Goal: Information Seeking & Learning: Check status

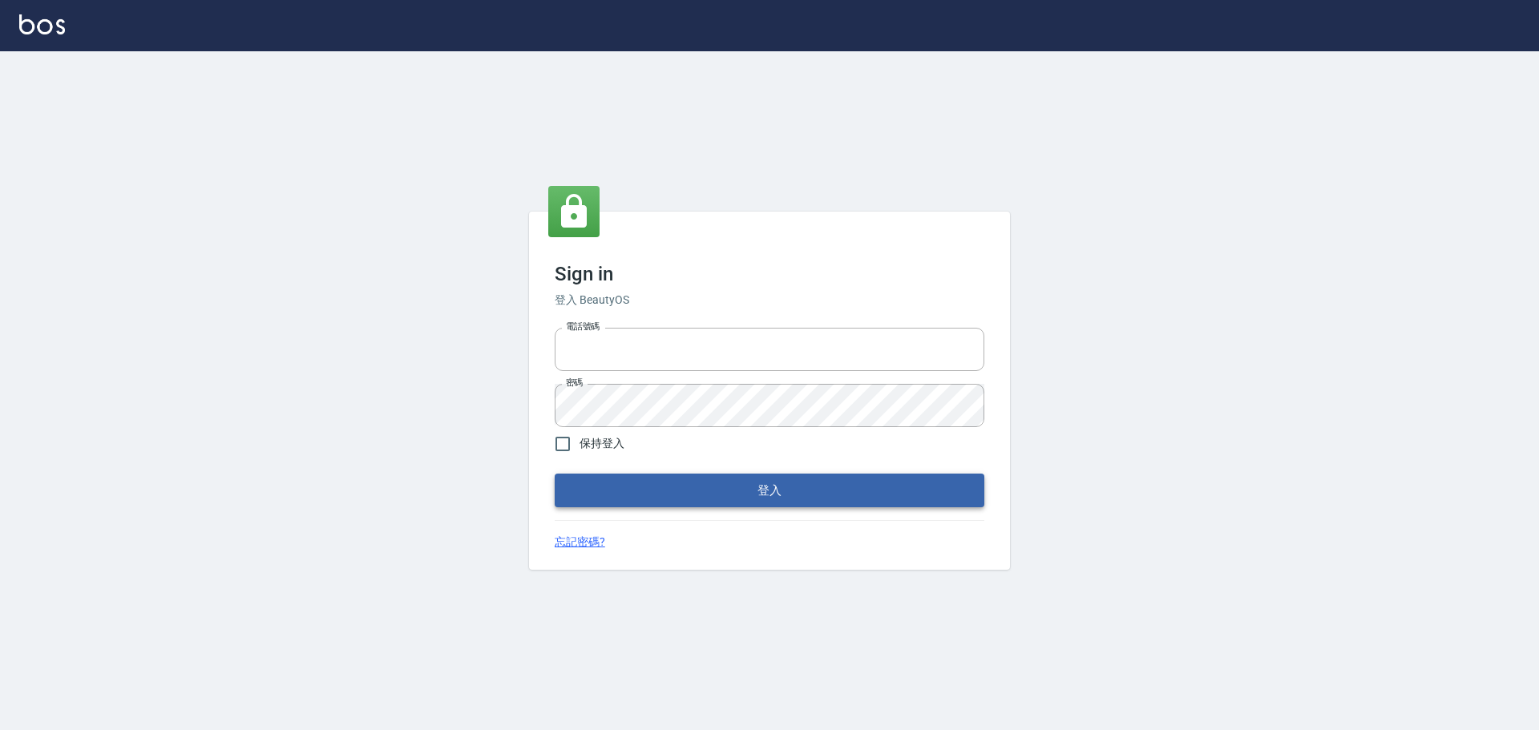
type input "0976821822"
click at [780, 497] on button "登入" at bounding box center [770, 491] width 430 height 34
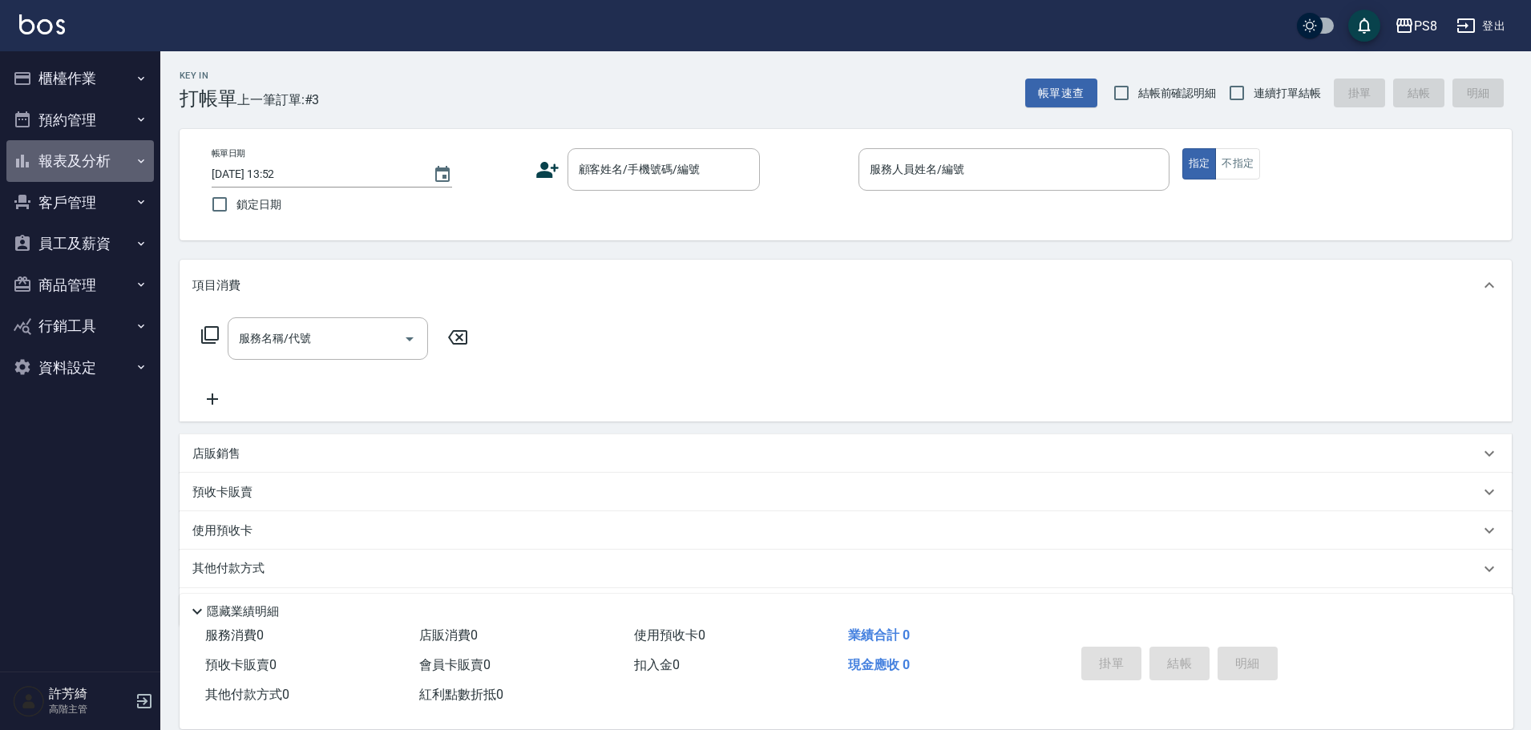
click at [106, 160] on button "報表及分析" at bounding box center [79, 161] width 147 height 42
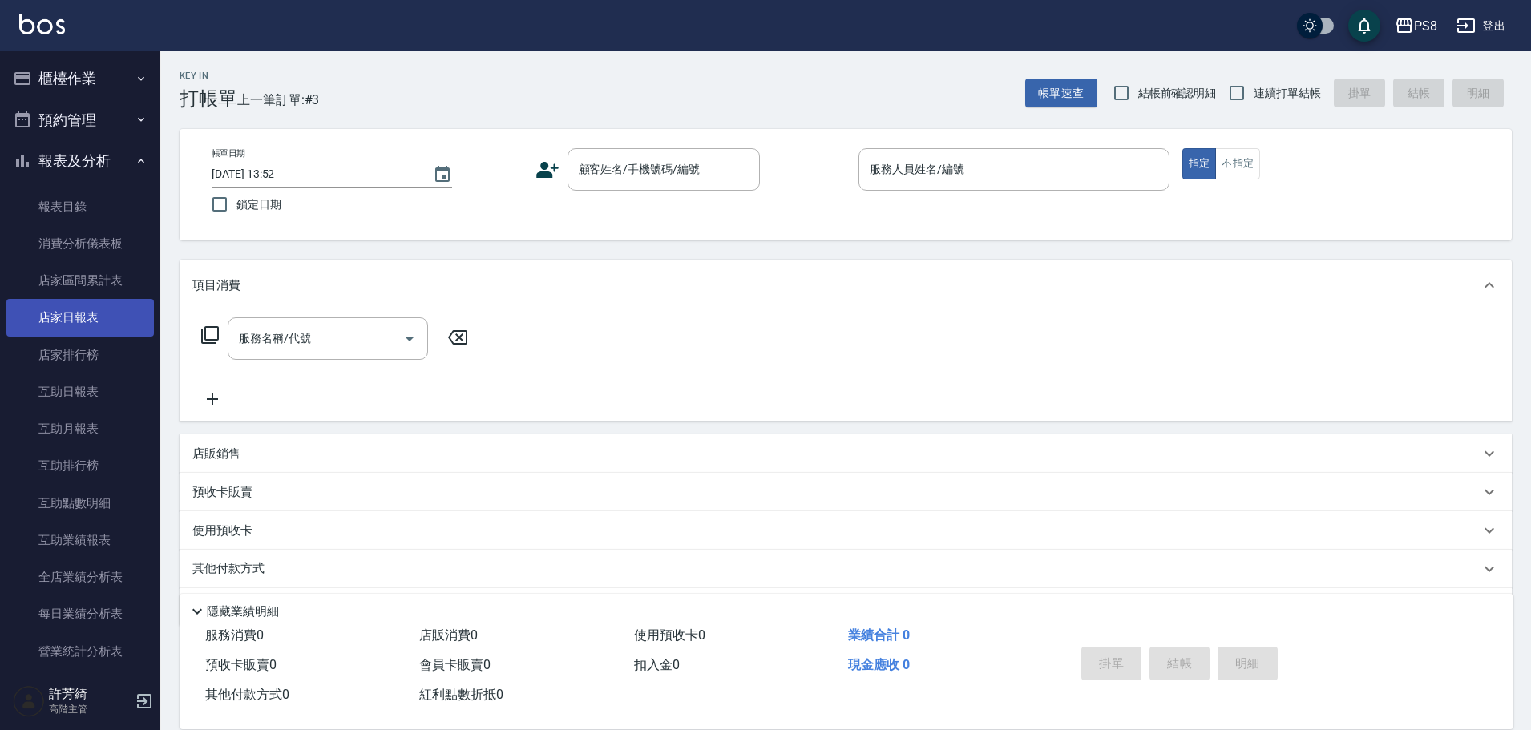
click at [100, 314] on link "店家日報表" at bounding box center [79, 317] width 147 height 37
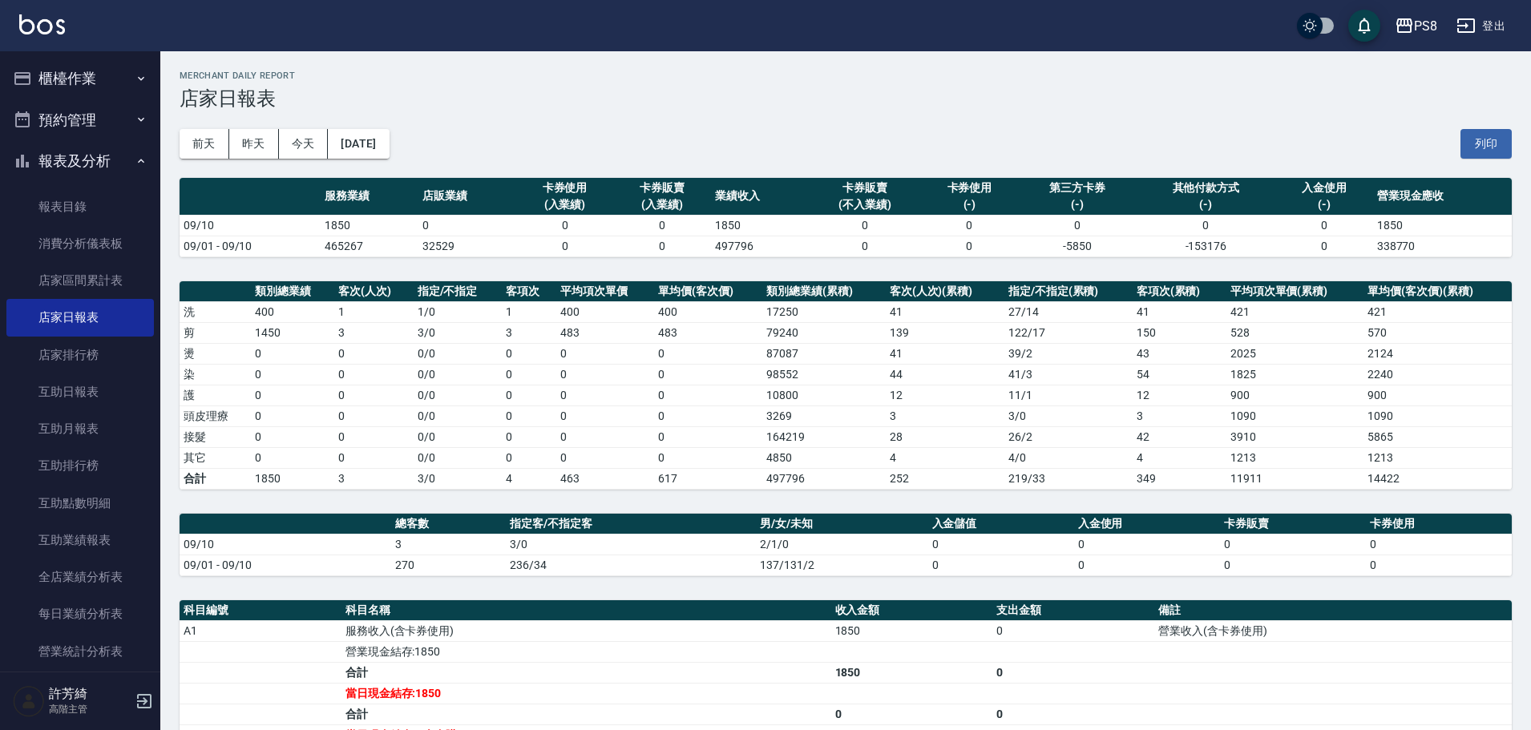
click at [348, 161] on div "前天 昨天 今天 2025/09/10 列印" at bounding box center [846, 144] width 1332 height 68
click at [361, 147] on button "2025/09/10" at bounding box center [358, 144] width 61 height 30
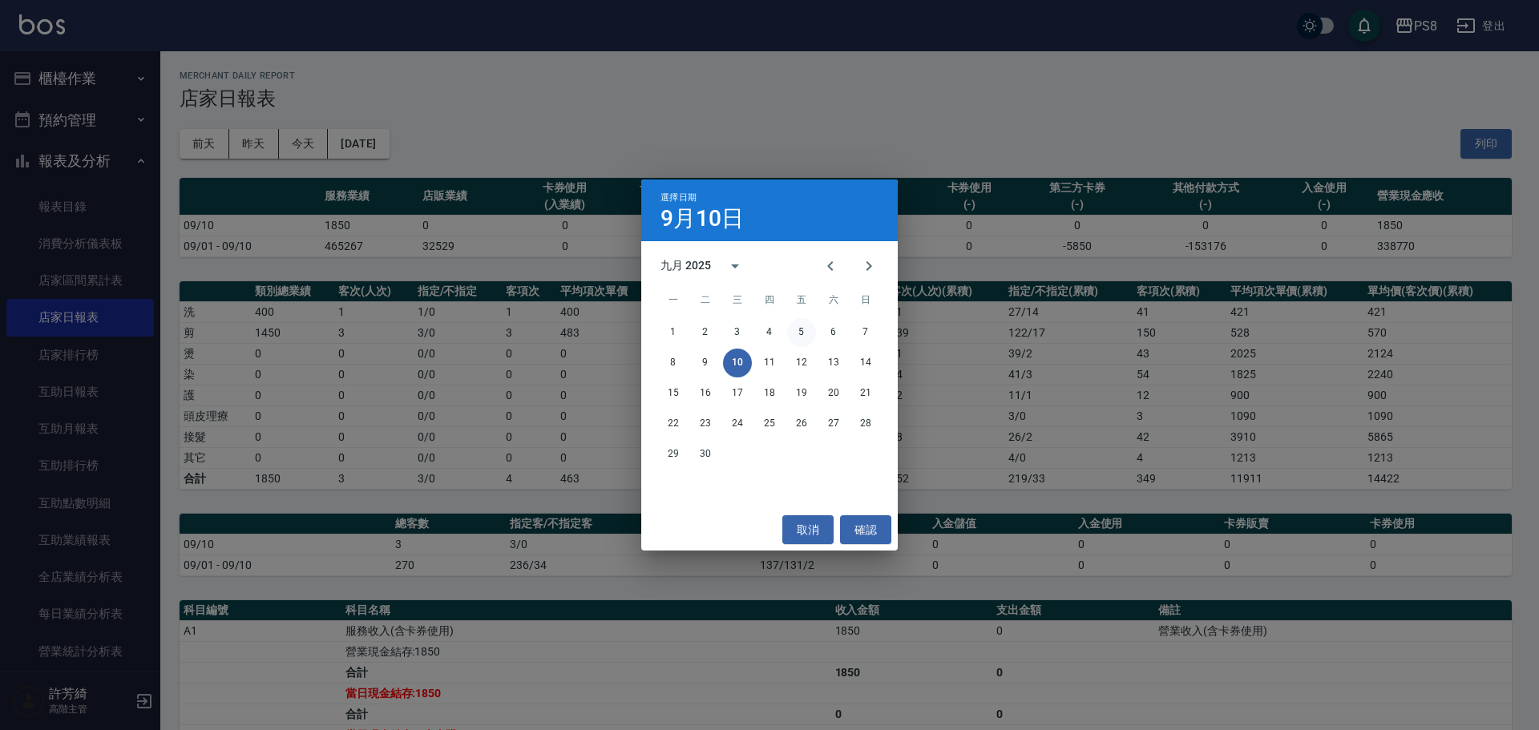
click at [798, 326] on button "5" at bounding box center [801, 332] width 29 height 29
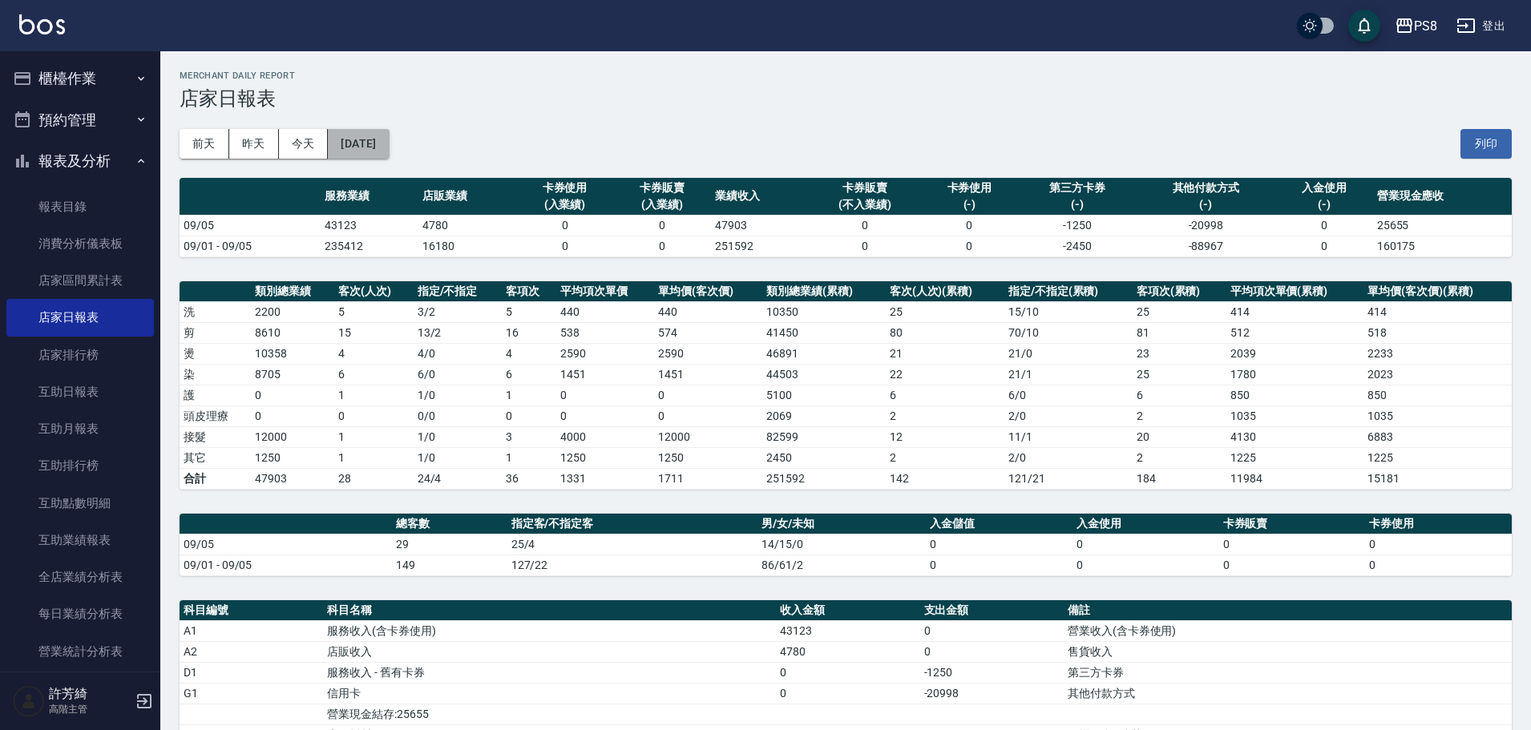
click at [385, 143] on button "2025/09/05" at bounding box center [358, 144] width 61 height 30
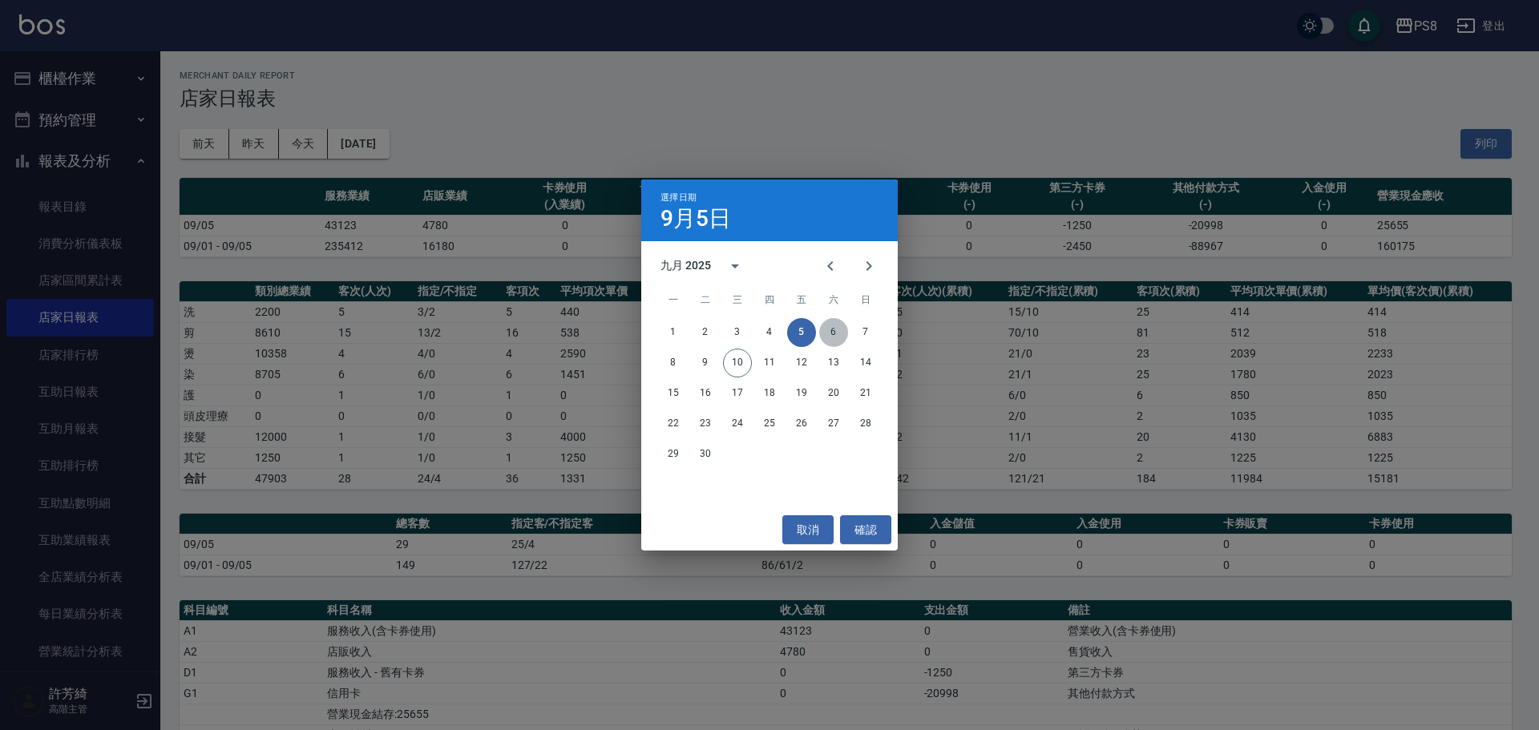
click at [819, 329] on button "6" at bounding box center [833, 332] width 29 height 29
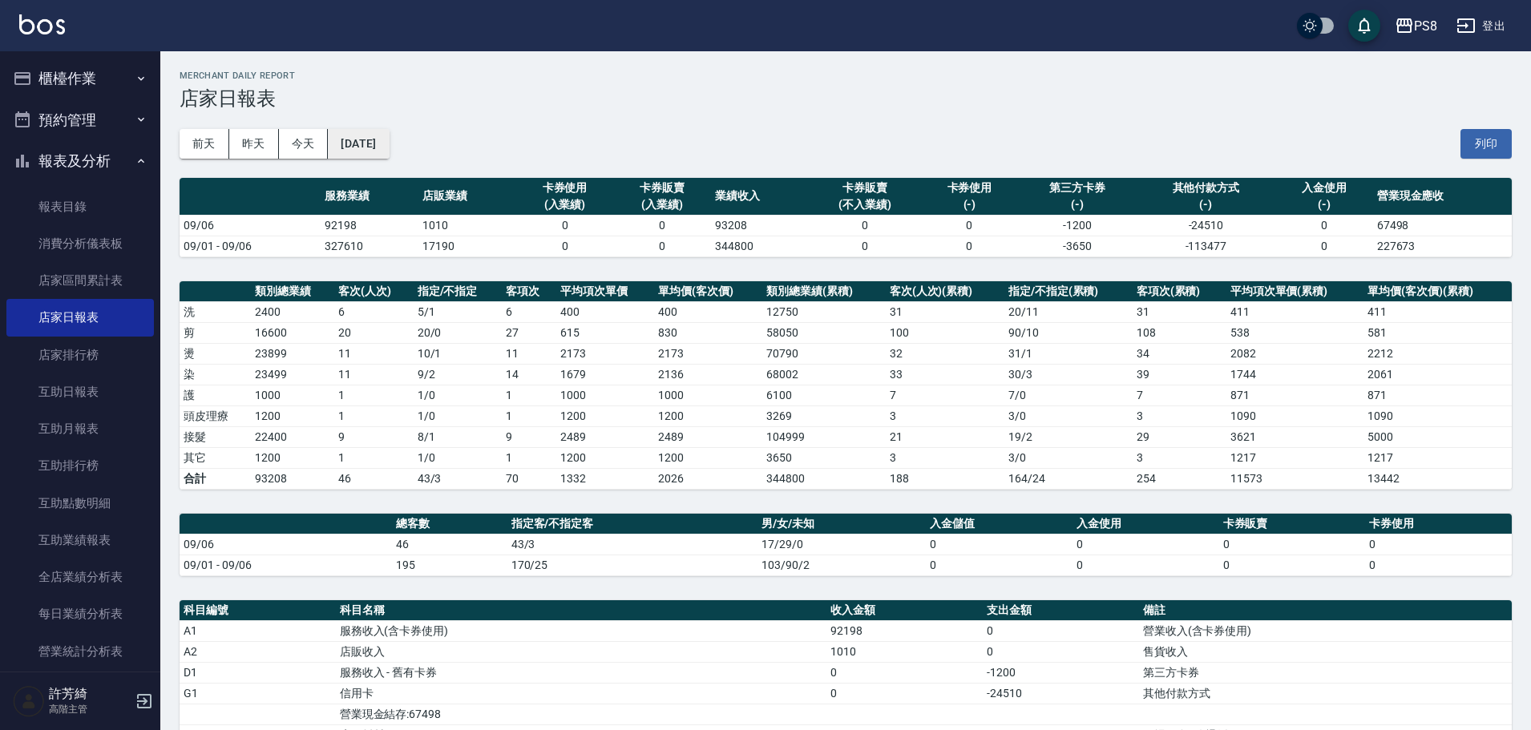
click at [376, 146] on button "2025/09/06" at bounding box center [358, 144] width 61 height 30
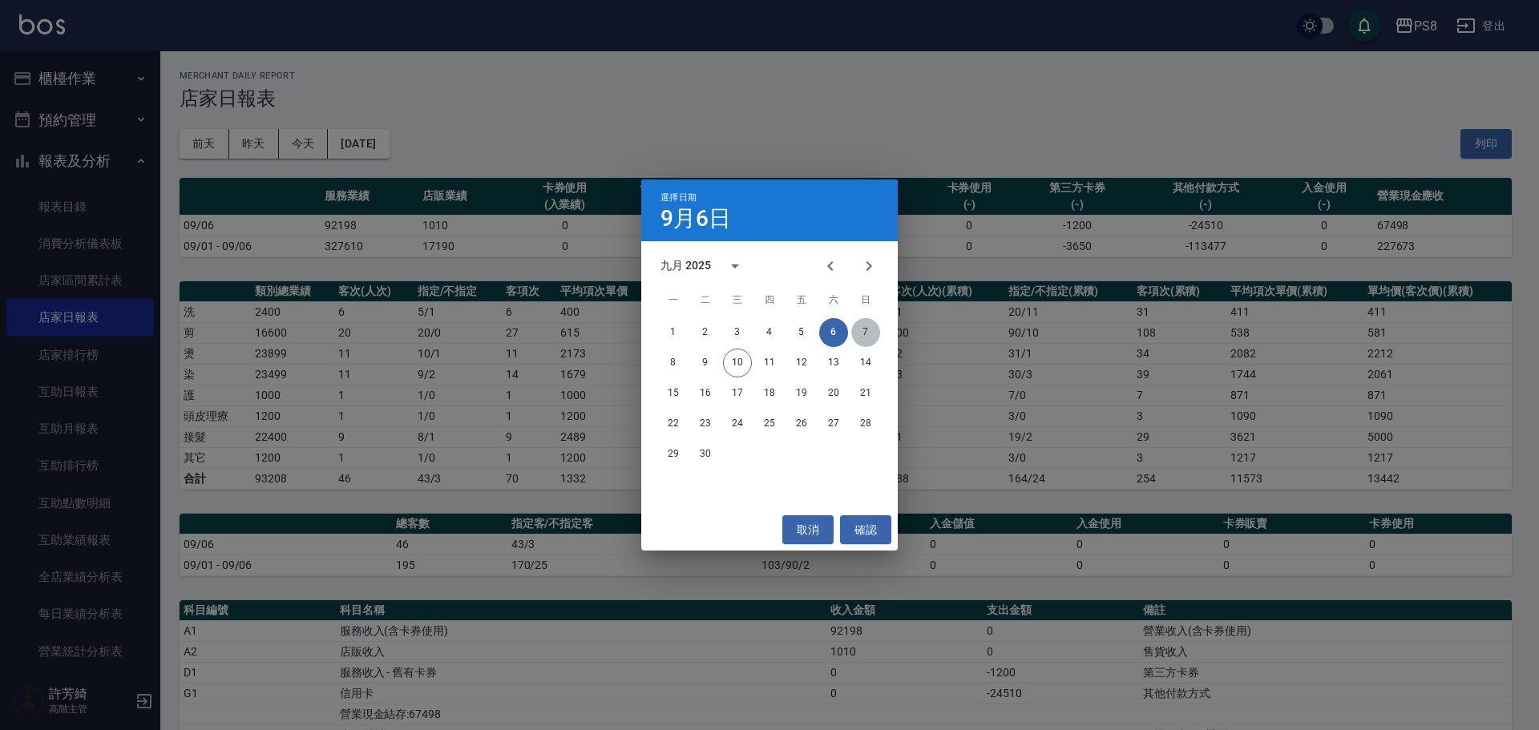
click at [864, 331] on button "7" at bounding box center [865, 332] width 29 height 29
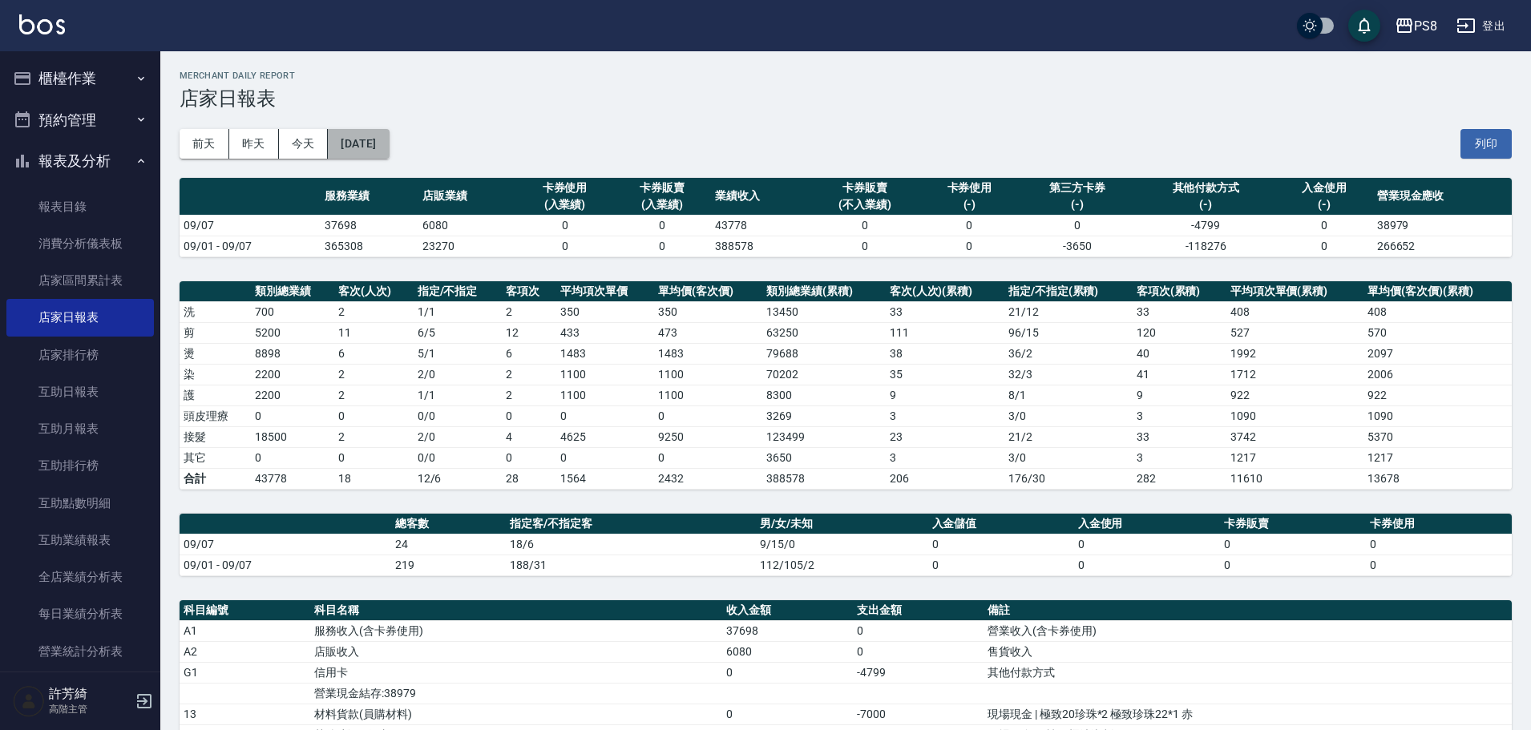
click at [387, 135] on button "2025/09/07" at bounding box center [358, 144] width 61 height 30
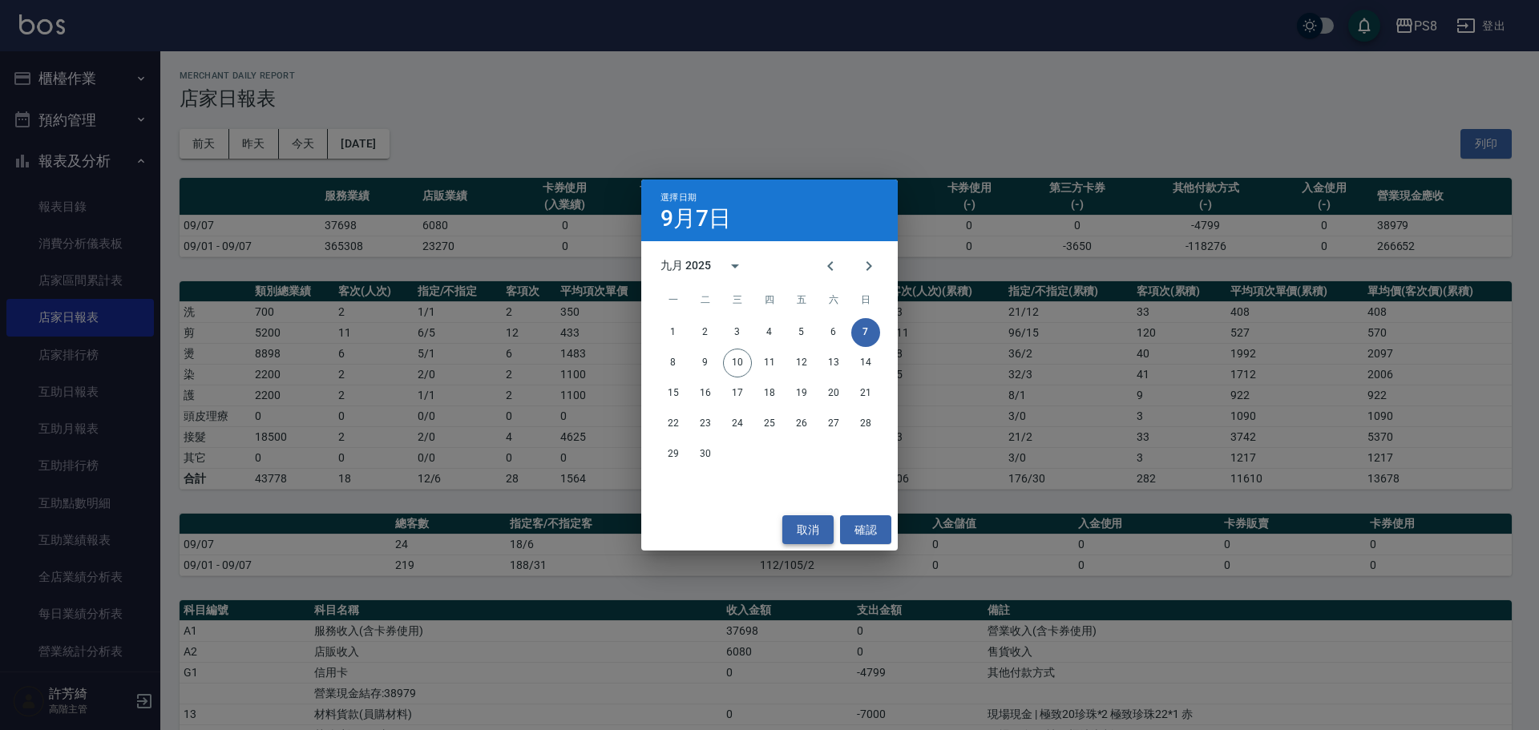
click at [797, 523] on button "取消" at bounding box center [807, 530] width 51 height 30
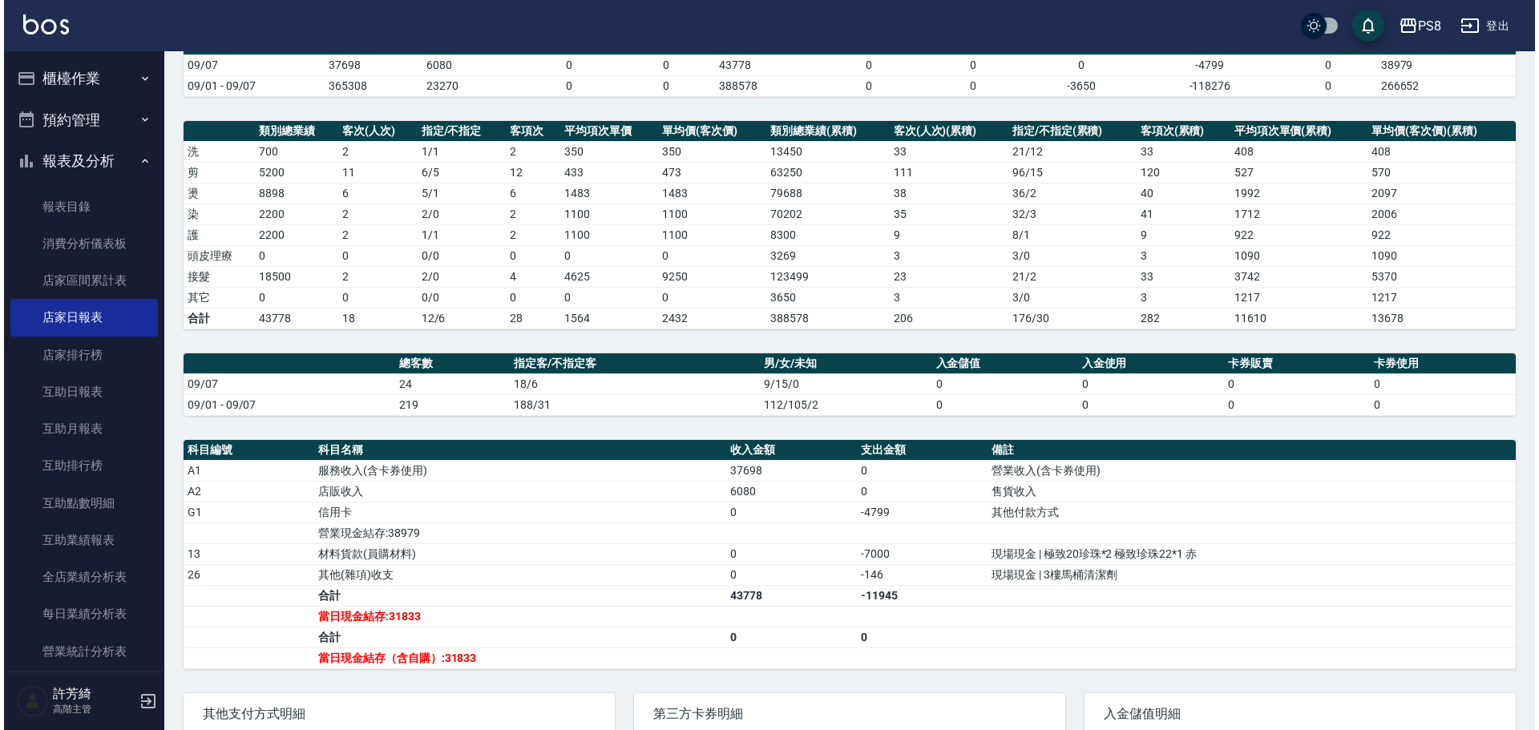
scroll to position [80, 0]
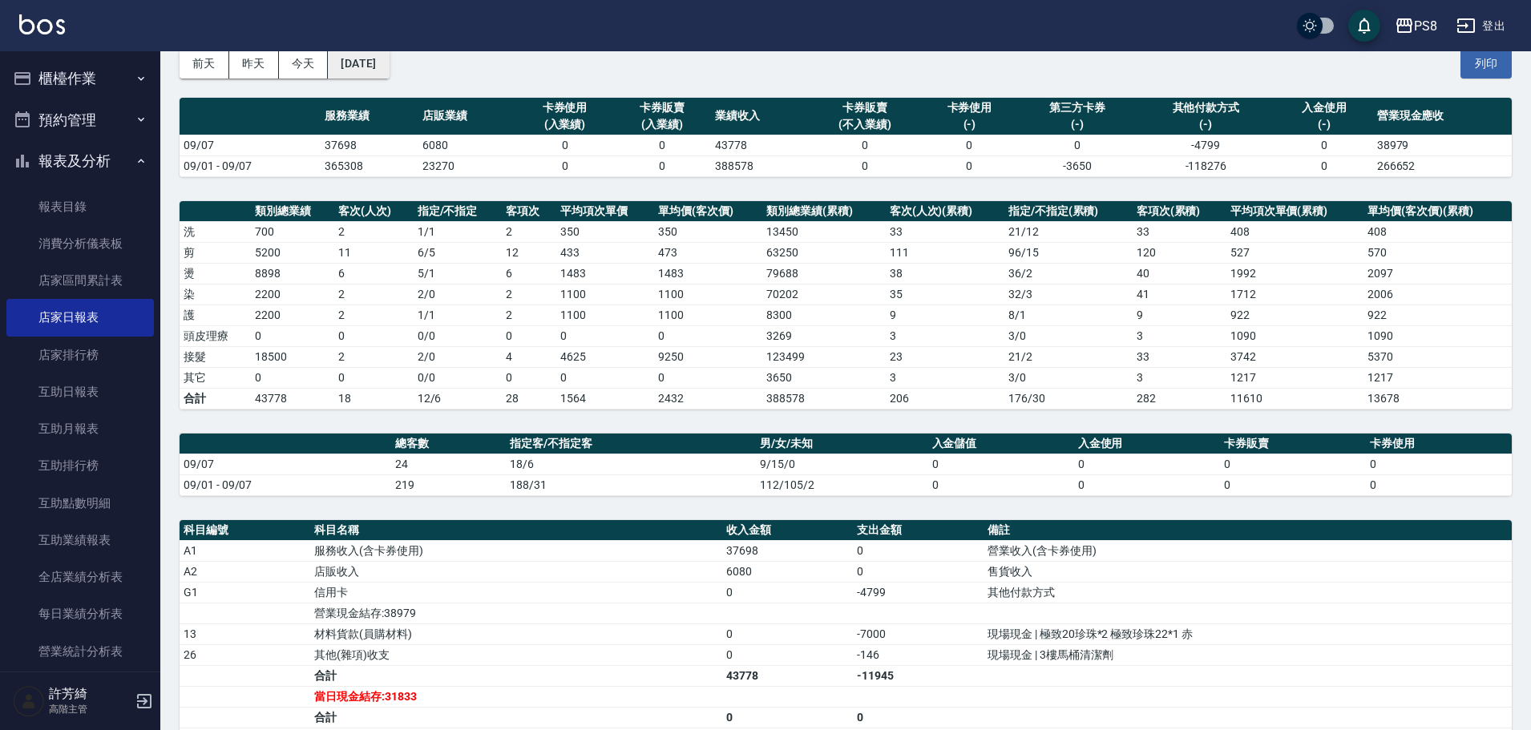
click at [363, 66] on button "2025/09/07" at bounding box center [358, 64] width 61 height 30
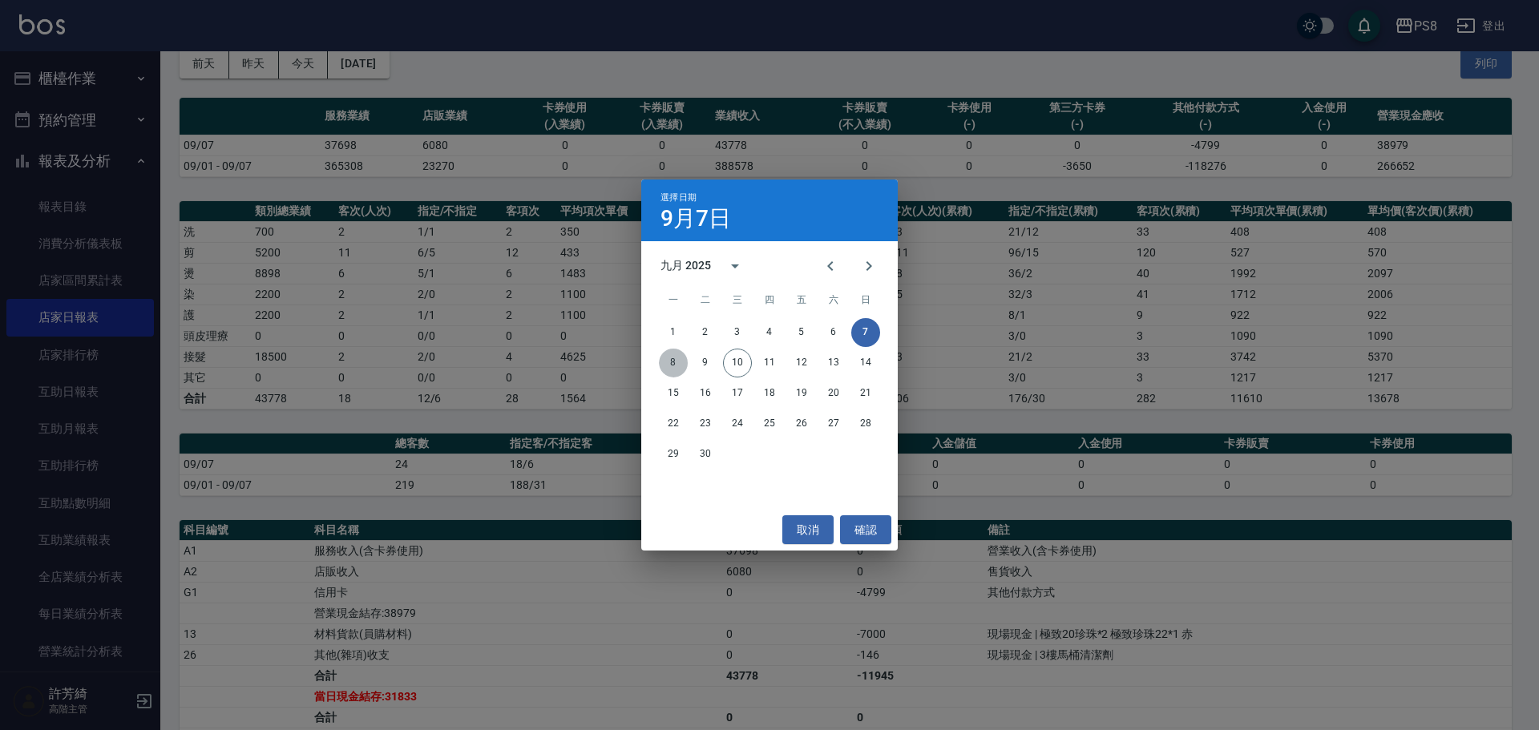
click at [670, 359] on button "8" at bounding box center [673, 363] width 29 height 29
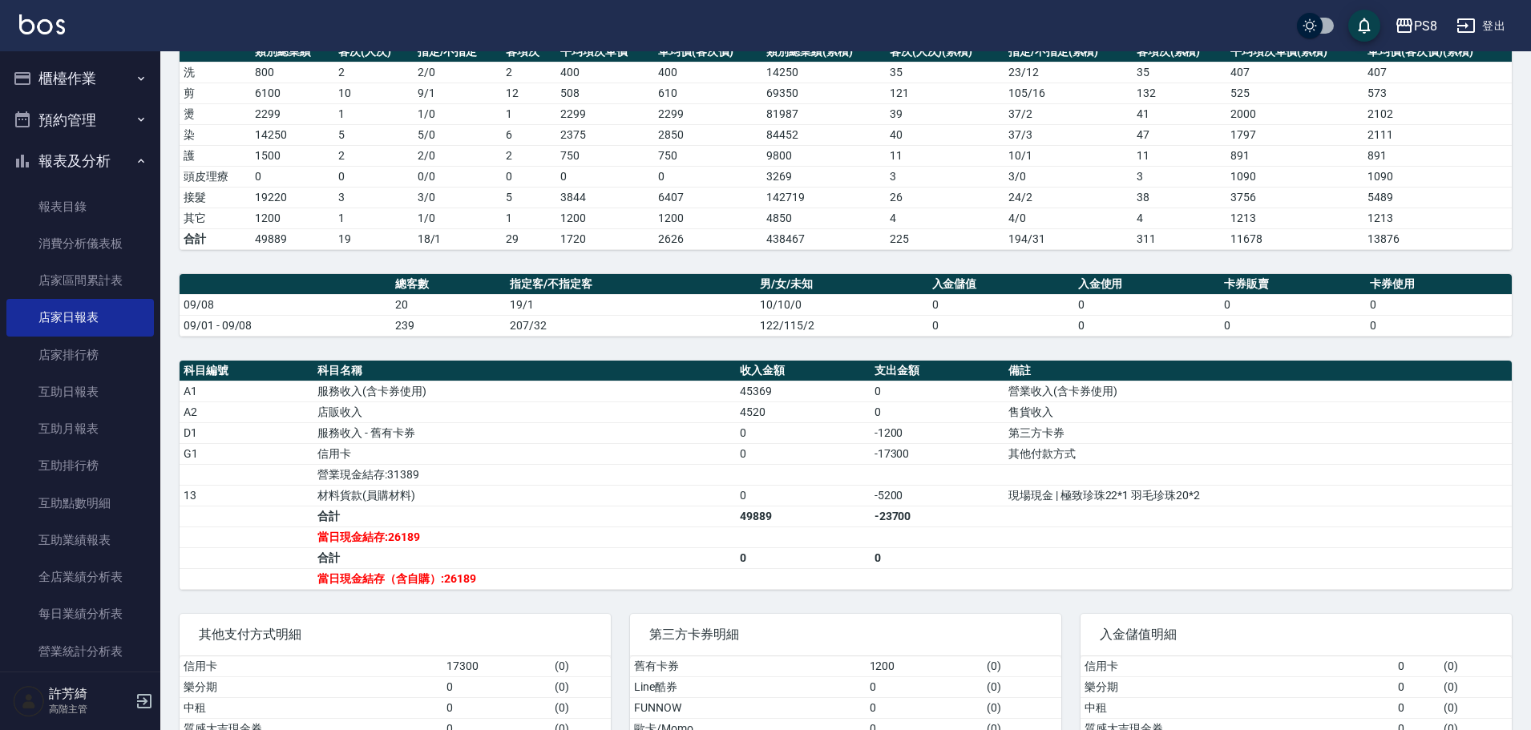
scroll to position [240, 0]
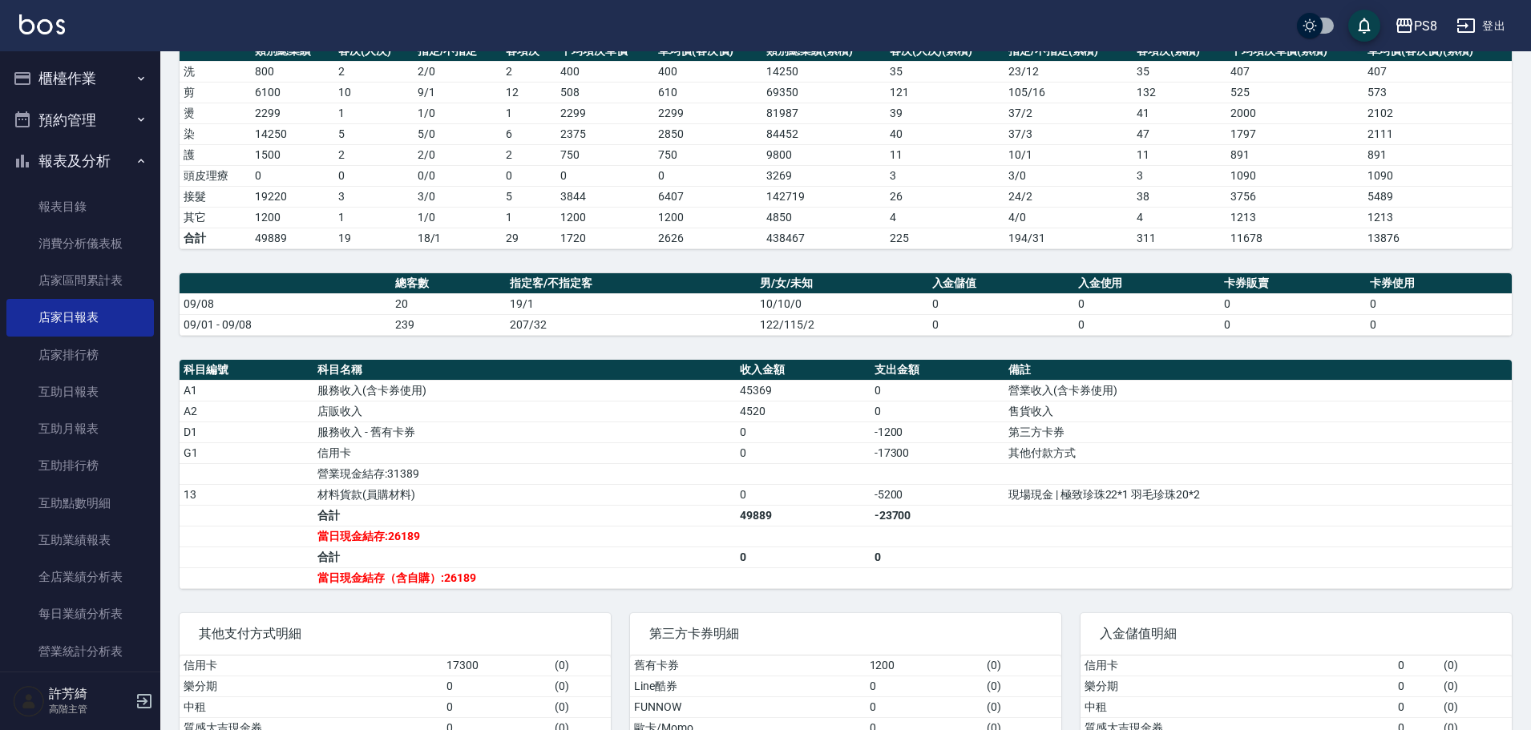
click at [704, 372] on th "科目名稱" at bounding box center [524, 370] width 422 height 21
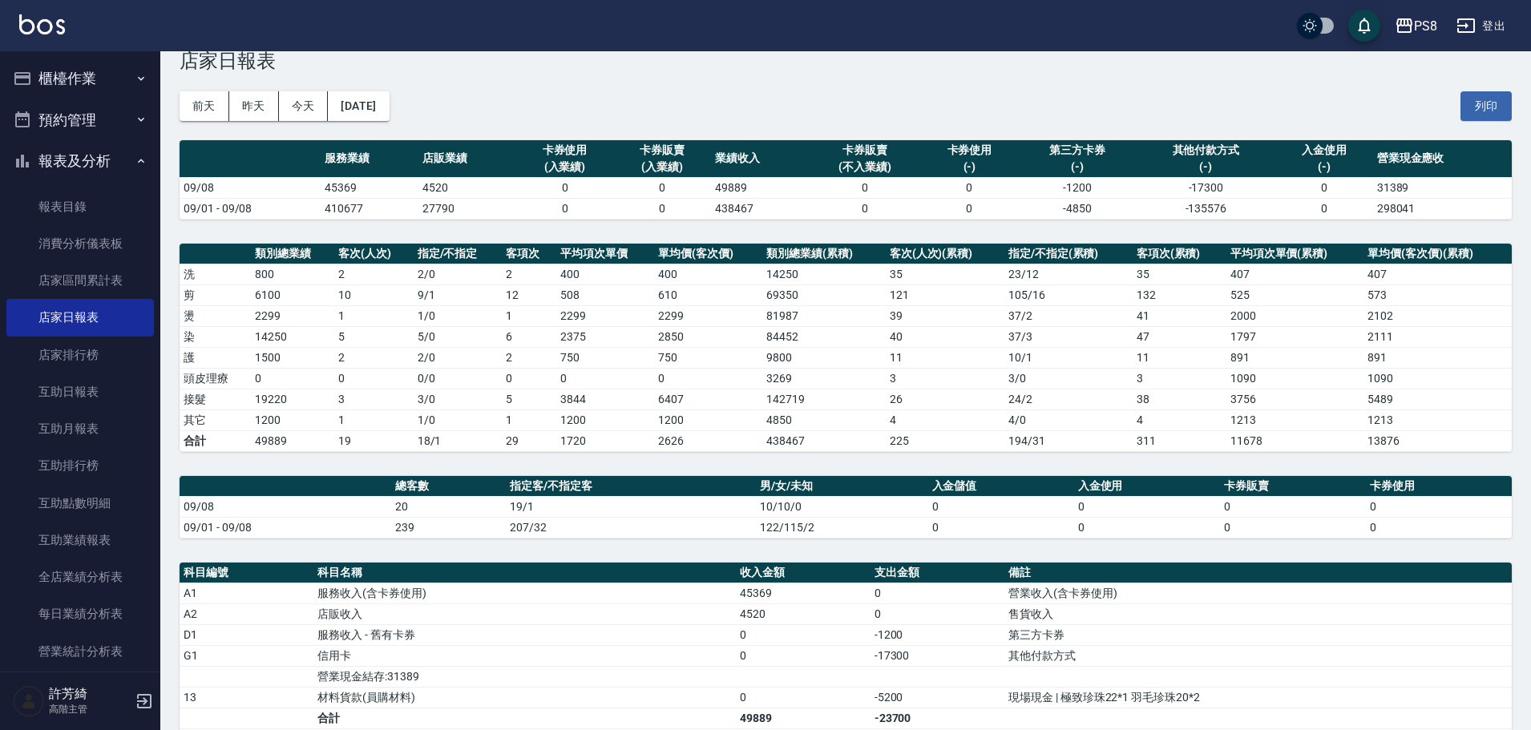
scroll to position [0, 0]
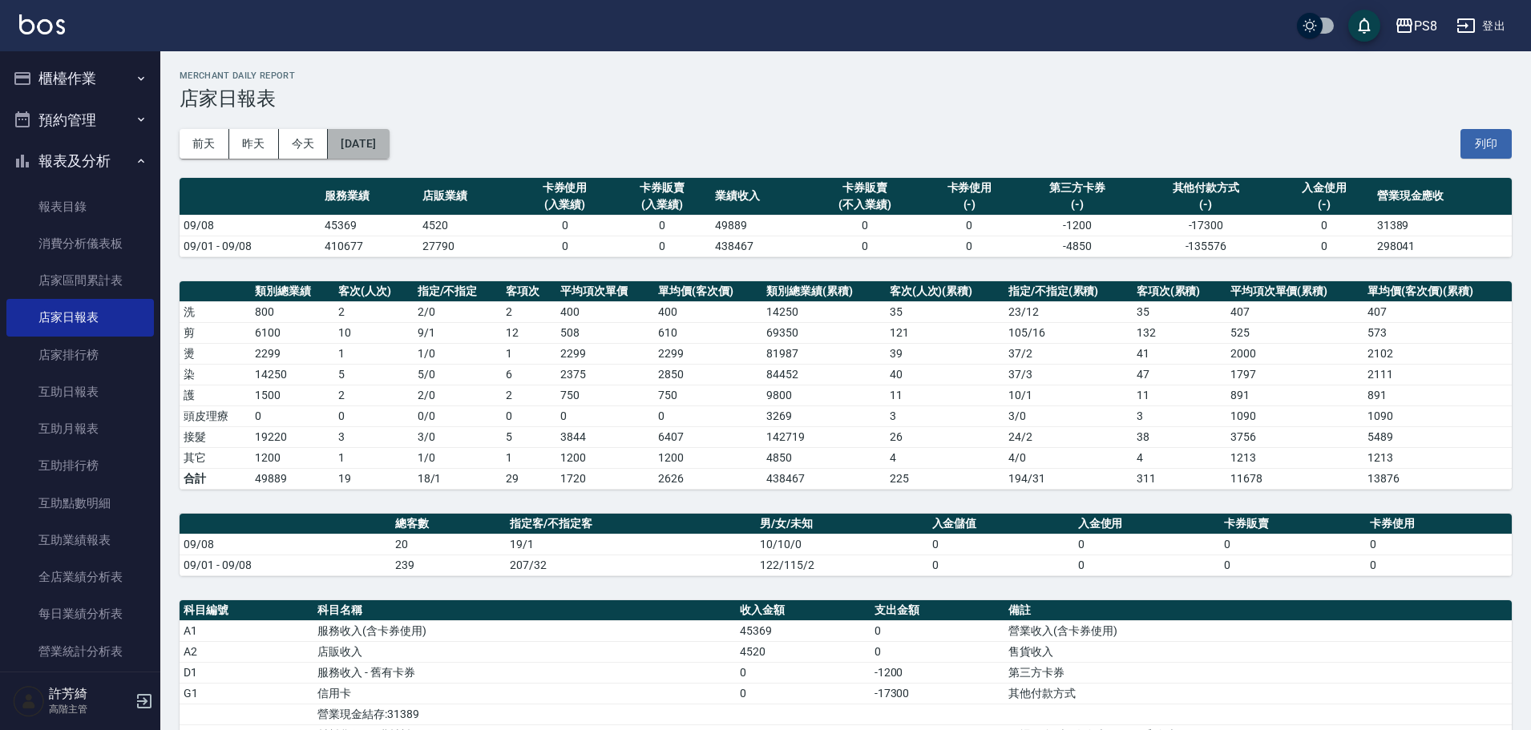
click at [369, 129] on button "2025/09/08" at bounding box center [358, 144] width 61 height 30
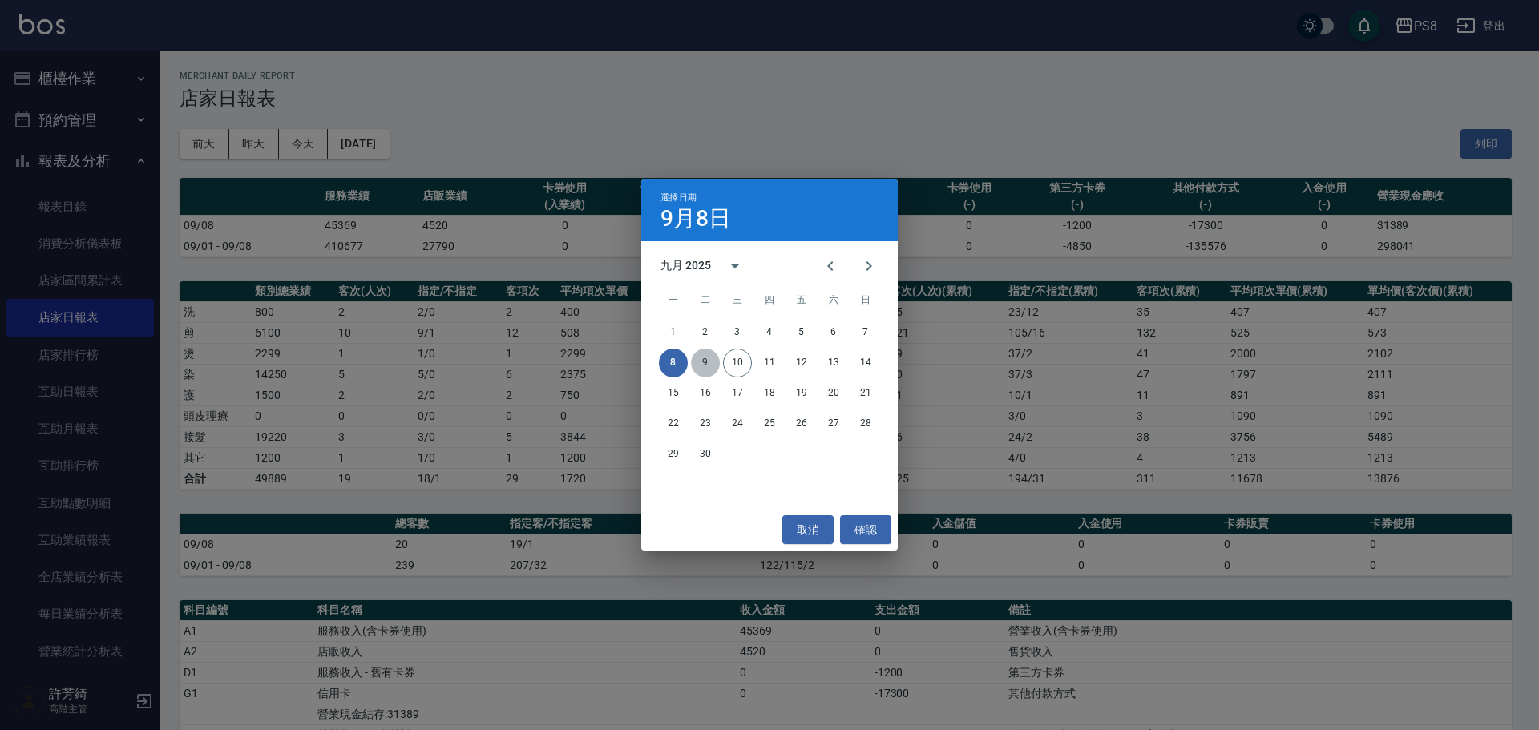
click at [704, 363] on button "9" at bounding box center [705, 363] width 29 height 29
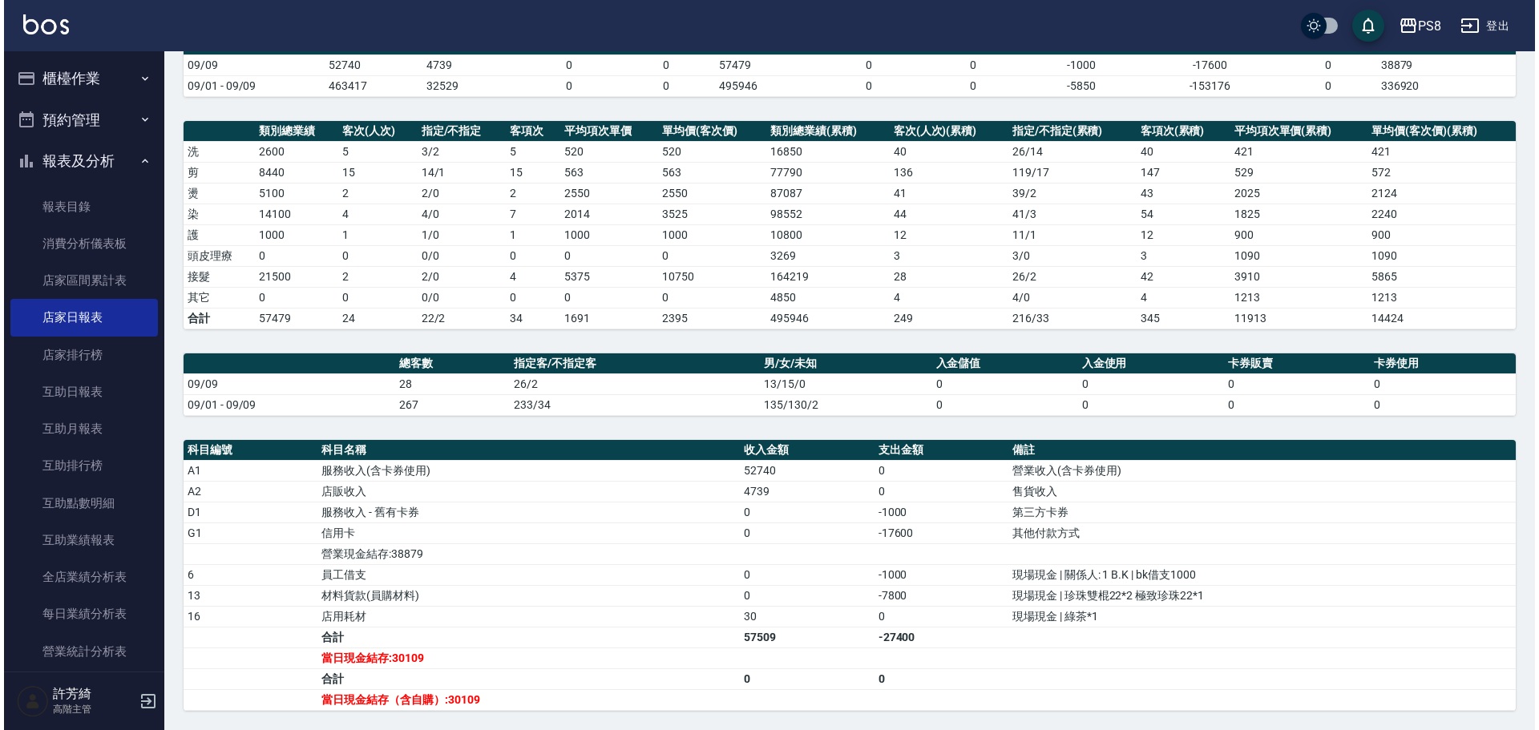
scroll to position [80, 0]
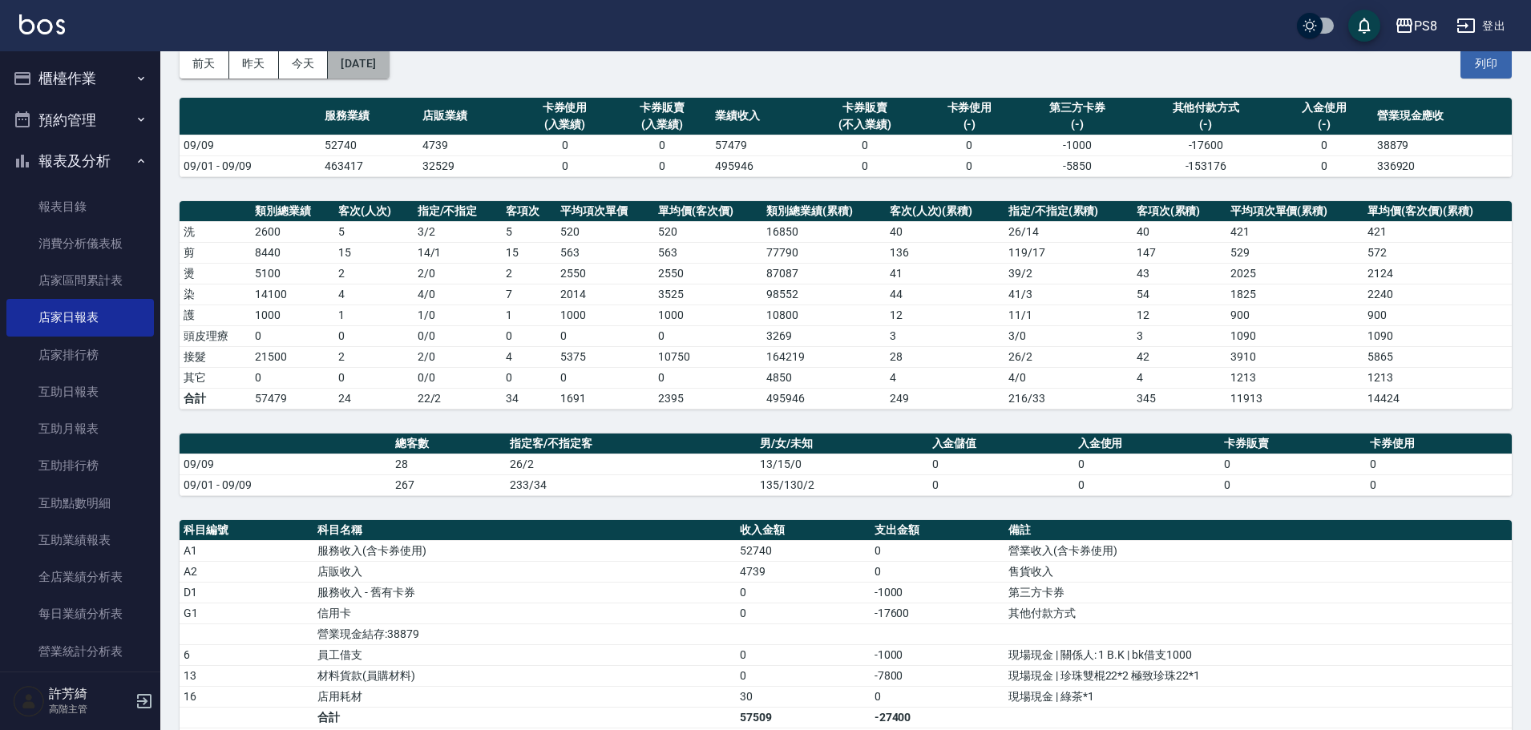
click at [375, 67] on button "2025/09/09" at bounding box center [358, 64] width 61 height 30
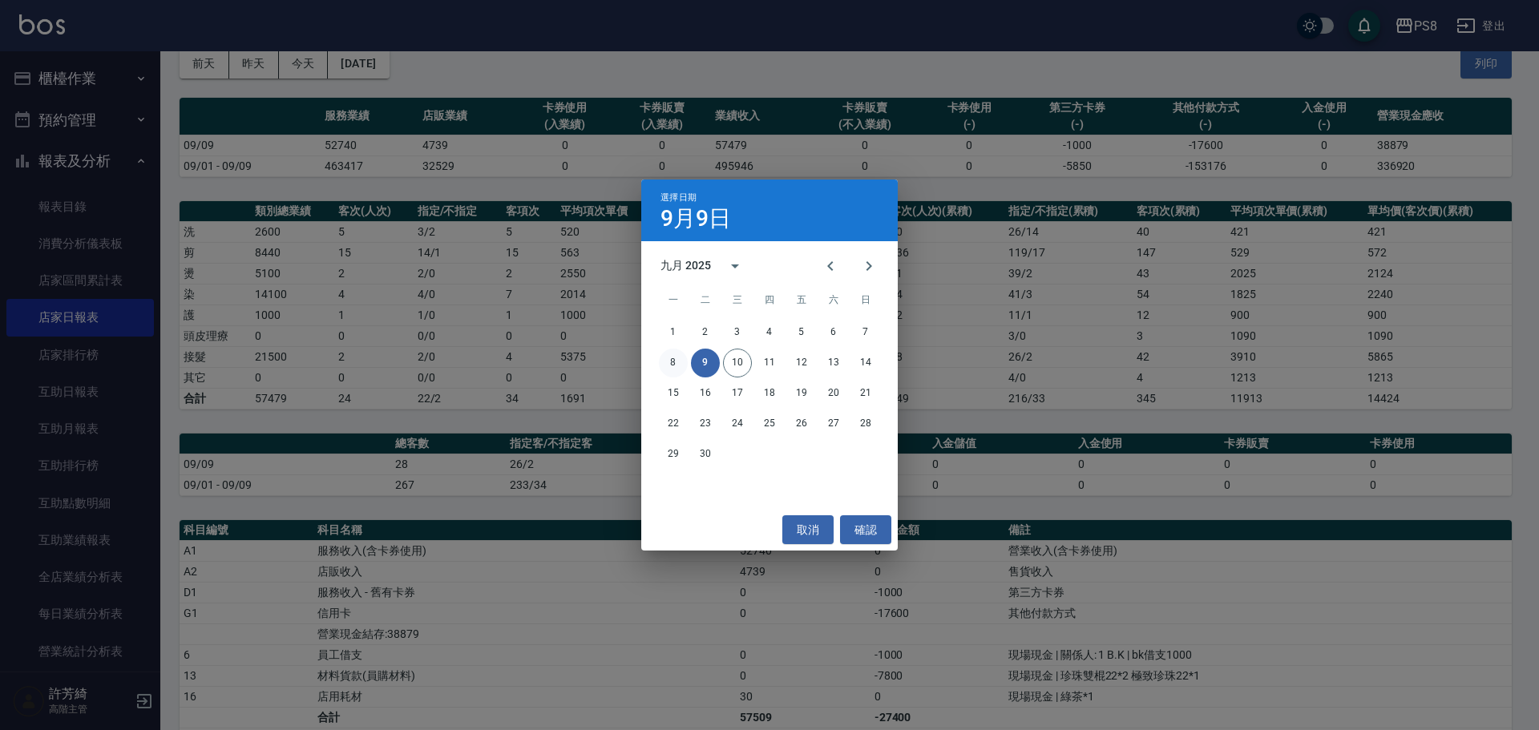
click at [676, 360] on button "8" at bounding box center [673, 363] width 29 height 29
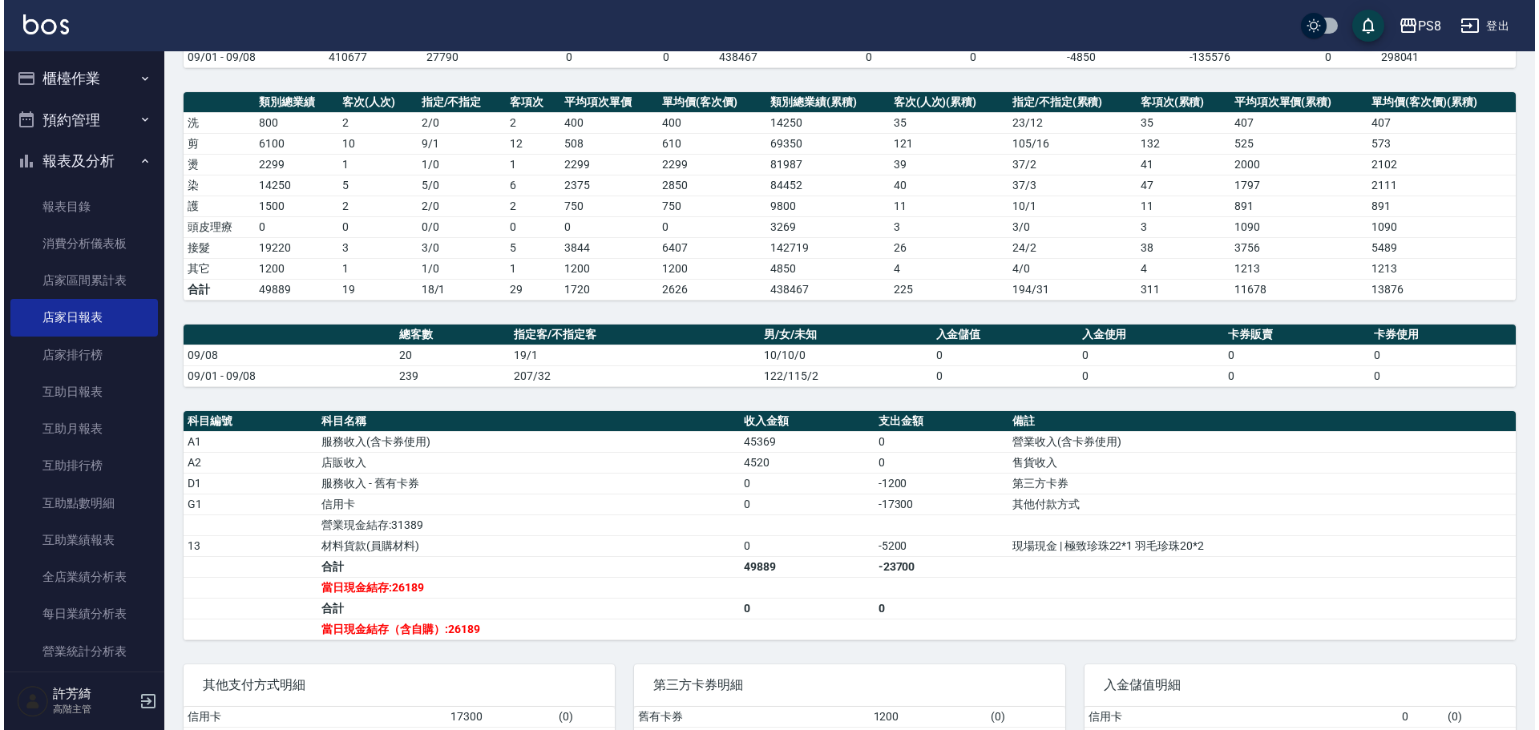
scroll to position [68, 0]
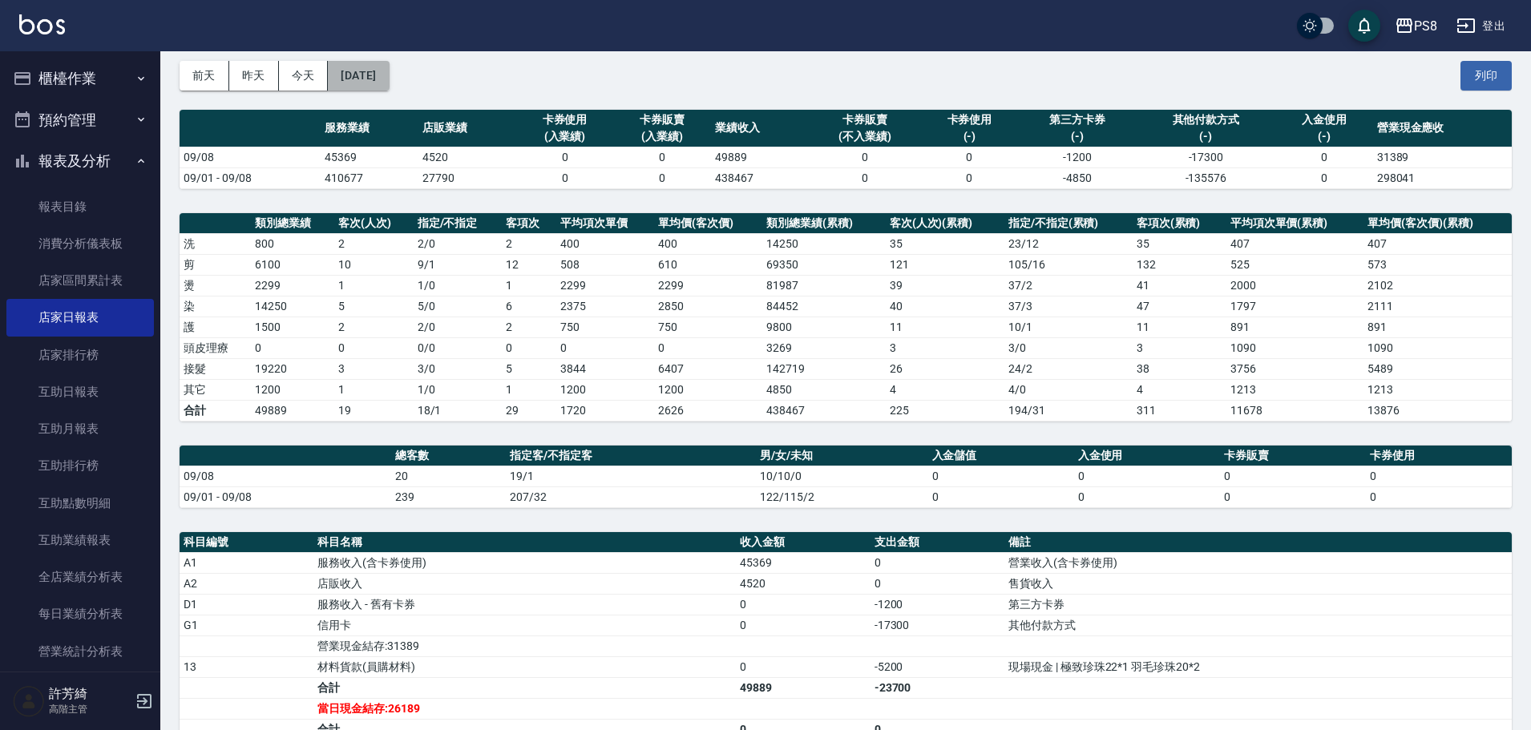
click at [385, 71] on button "2025/09/08" at bounding box center [358, 76] width 61 height 30
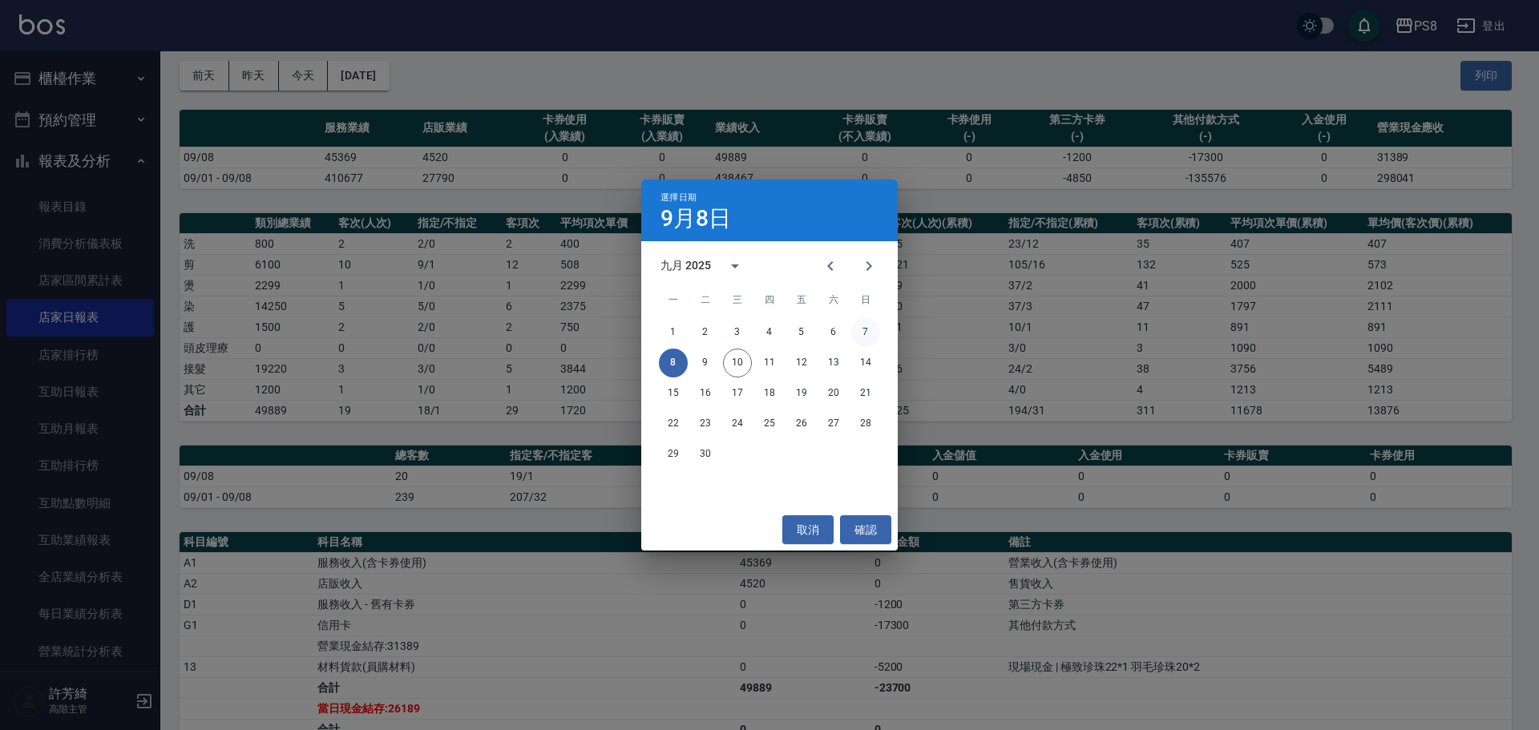
click at [862, 330] on button "7" at bounding box center [865, 332] width 29 height 29
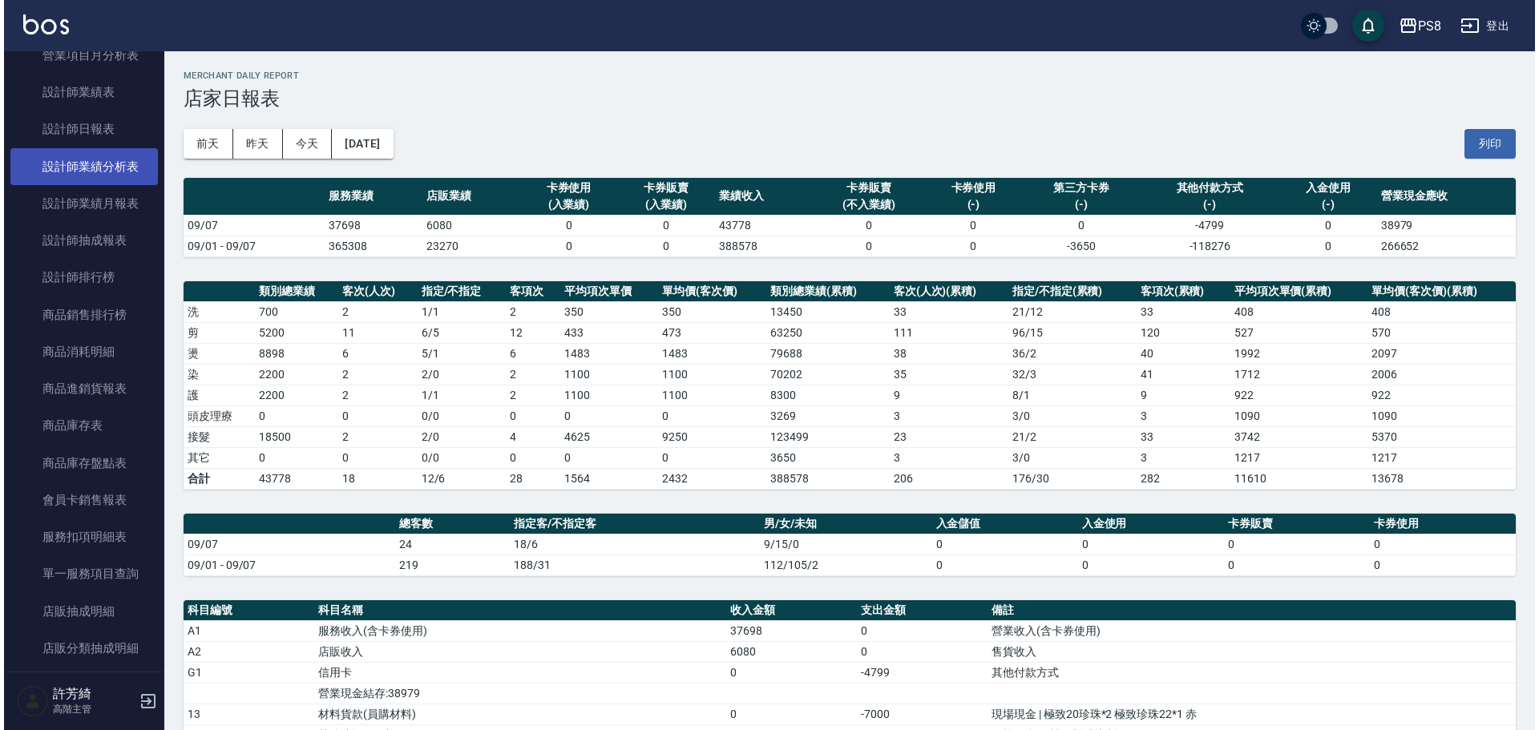
scroll to position [641, 0]
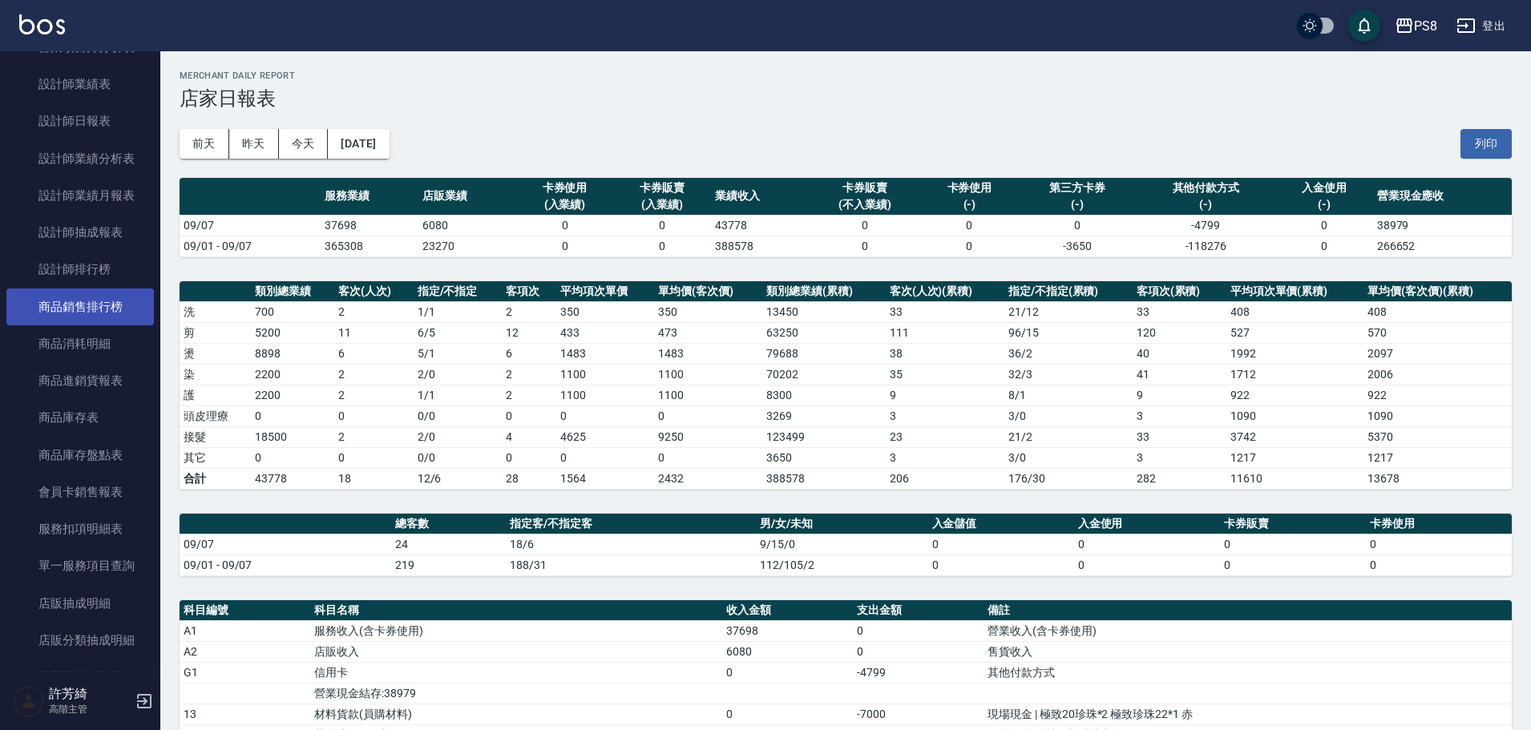
click at [116, 313] on link "商品銷售排行榜" at bounding box center [79, 306] width 147 height 37
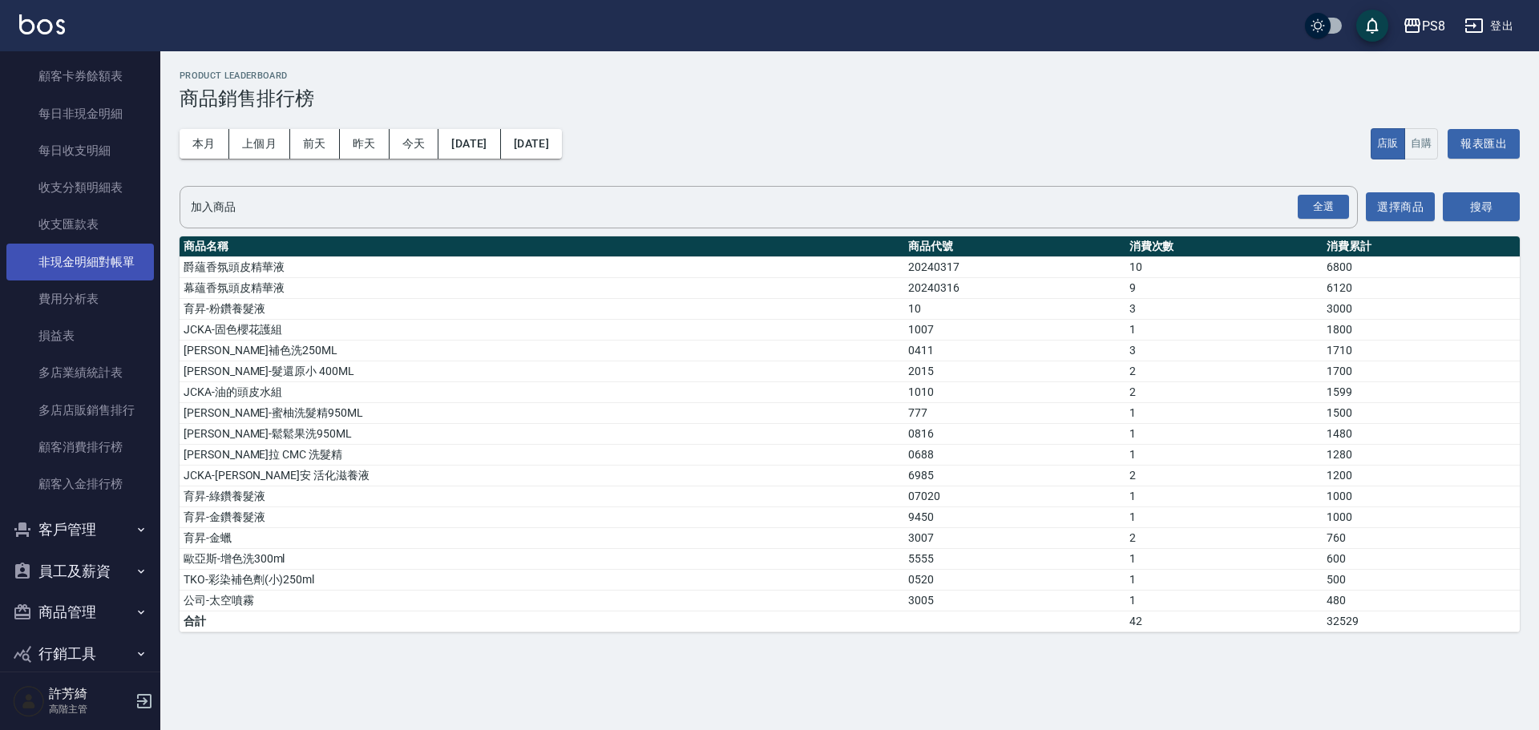
scroll to position [1342, 0]
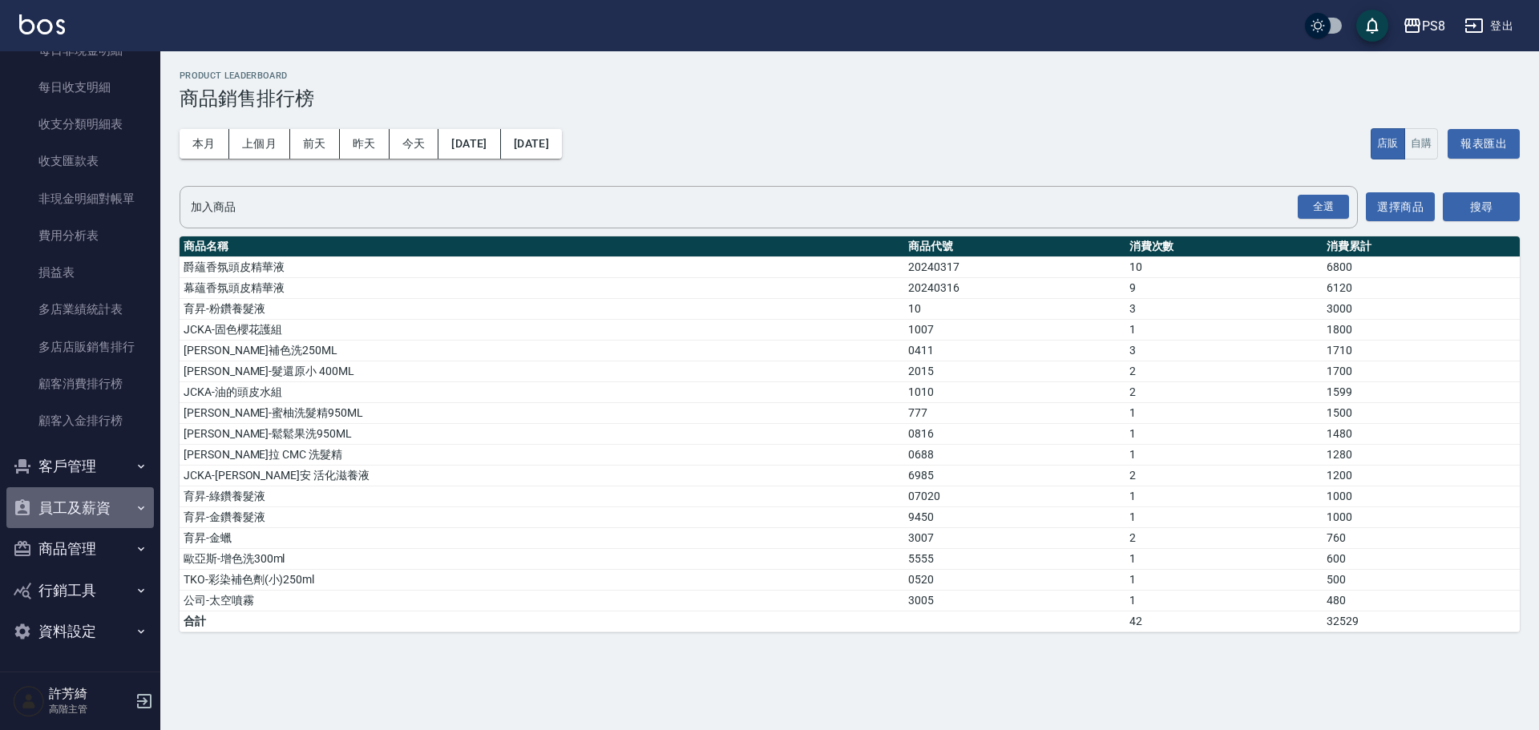
click at [86, 506] on button "員工及薪資" at bounding box center [79, 508] width 147 height 42
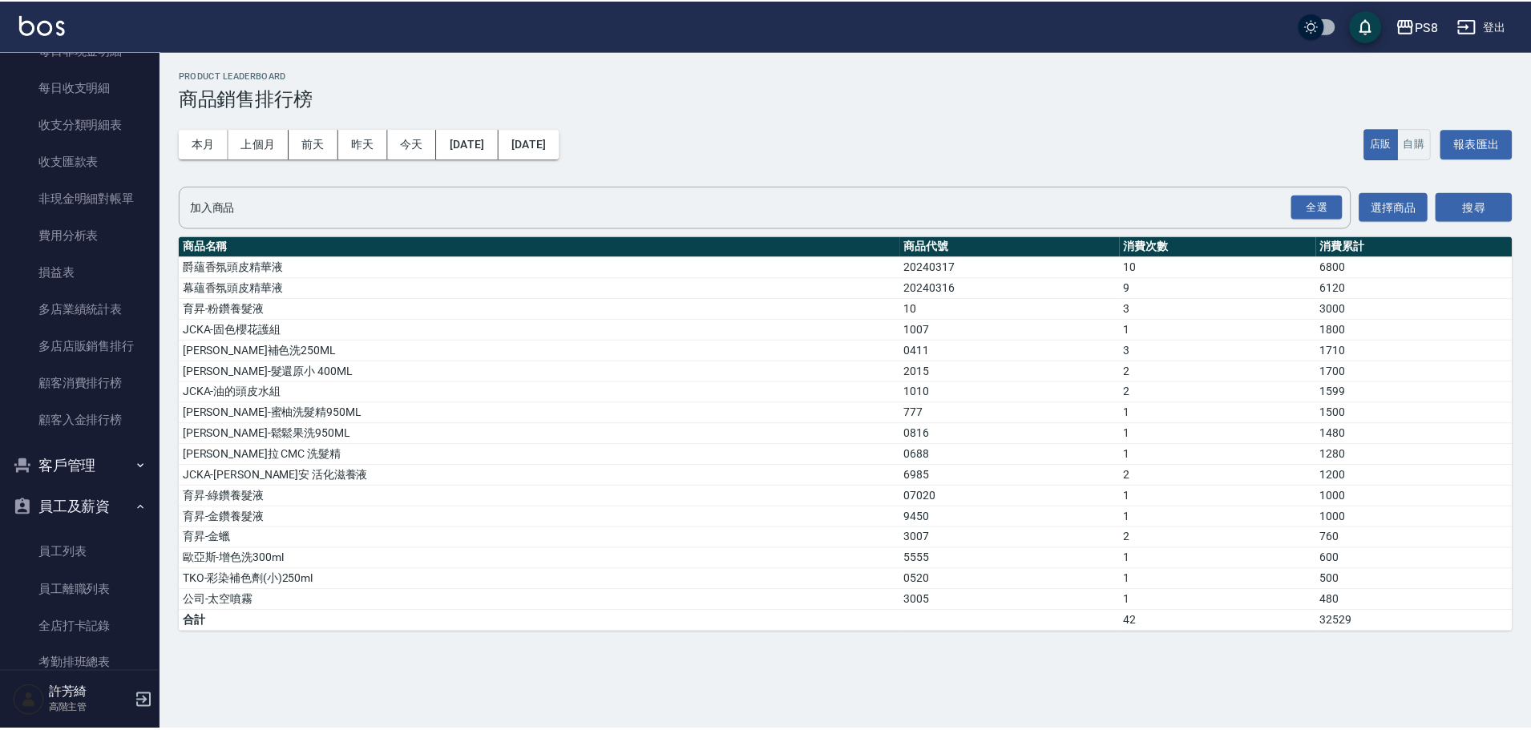
scroll to position [1652, 0]
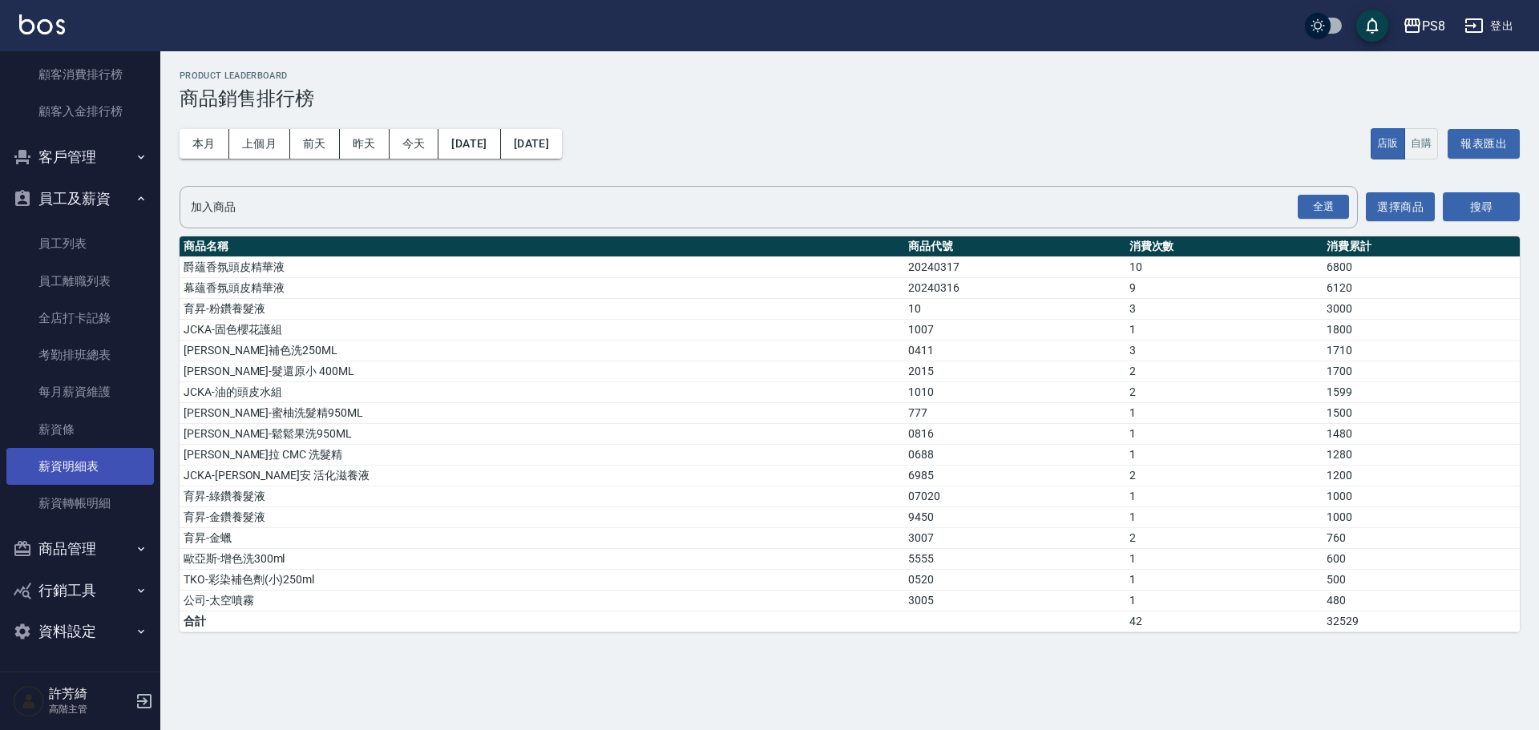
click at [91, 469] on link "薪資明細表" at bounding box center [79, 466] width 147 height 37
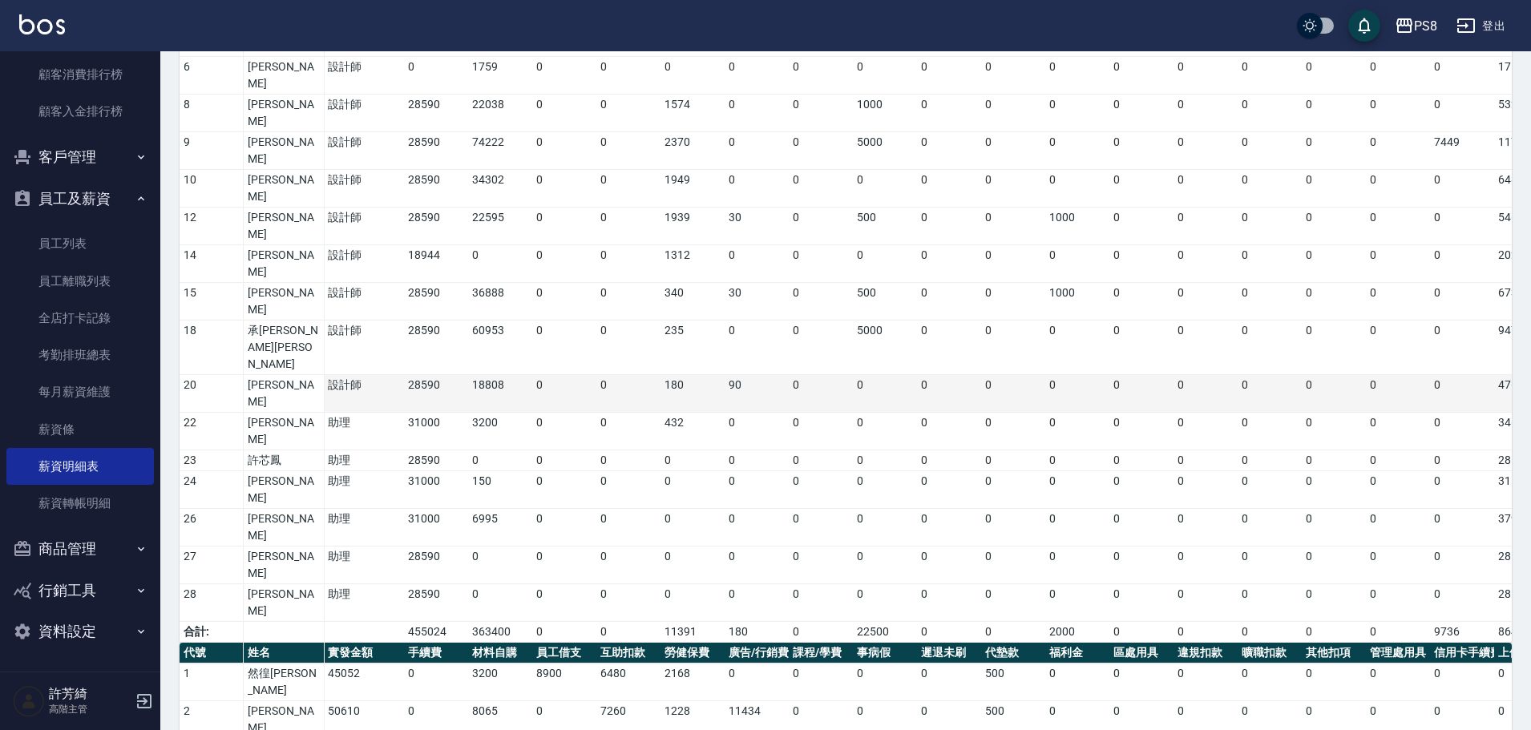
scroll to position [272, 0]
